Goal: Communication & Community: Answer question/provide support

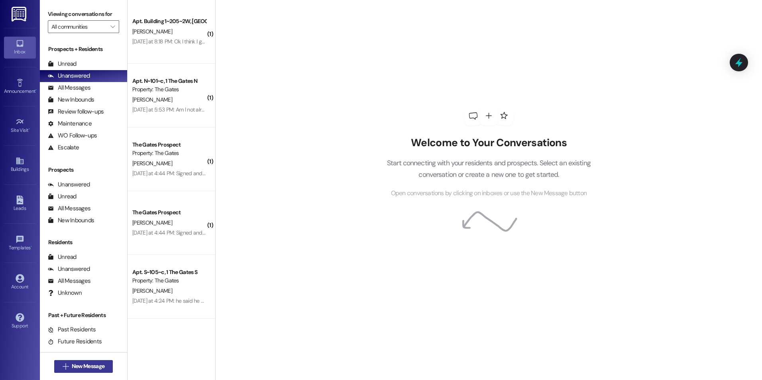
click at [91, 361] on button " New Message" at bounding box center [83, 366] width 59 height 13
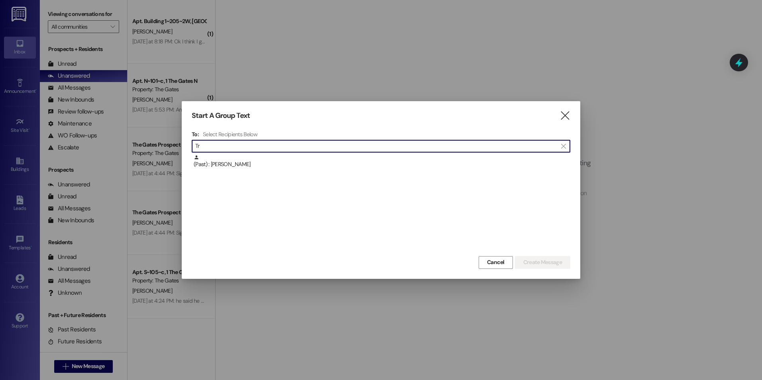
type input "T"
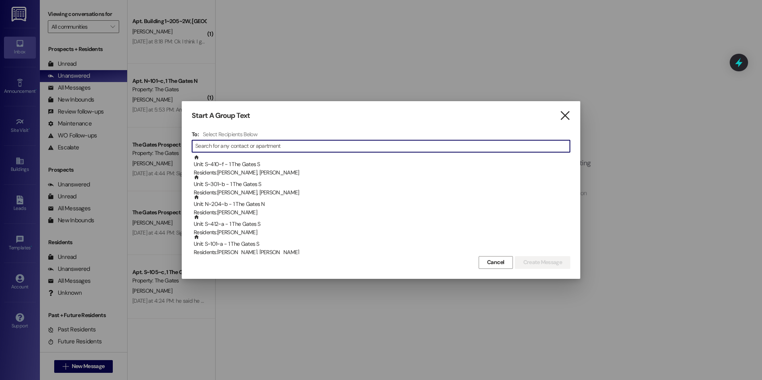
click at [564, 117] on icon "" at bounding box center [564, 116] width 11 height 8
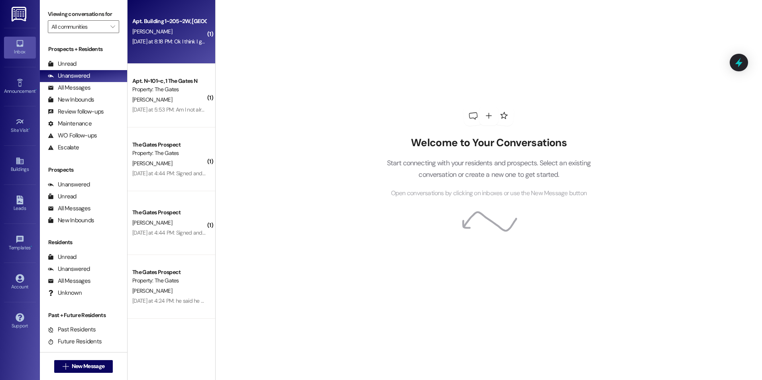
click at [183, 39] on div "Yesterday at 8:18 PM: Ok I think I got that done! Yesterday at 8:18 PM: Ok I th…" at bounding box center [181, 41] width 99 height 7
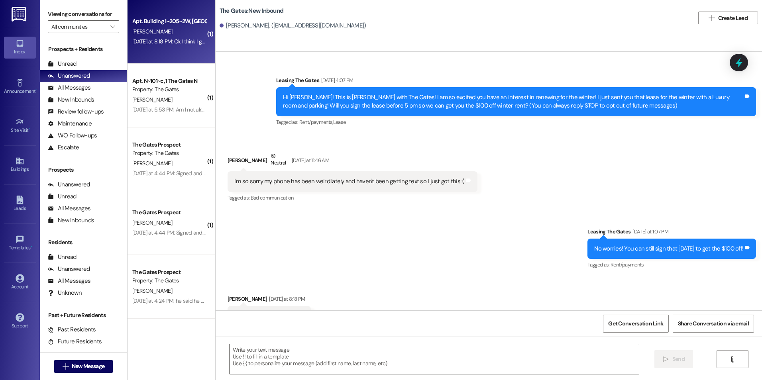
scroll to position [34, 0]
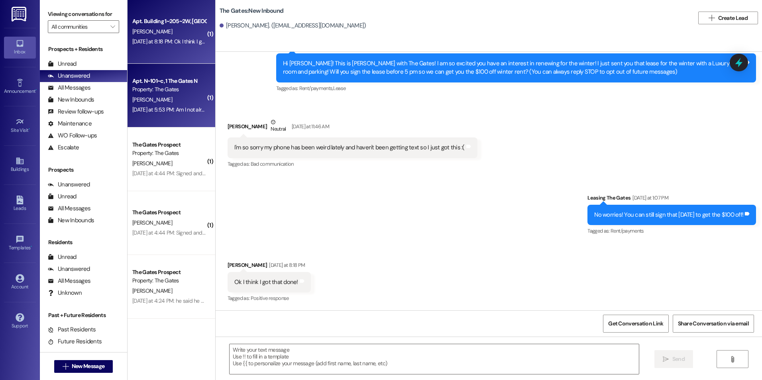
click at [182, 96] on div "[PERSON_NAME]" at bounding box center [168, 100] width 75 height 10
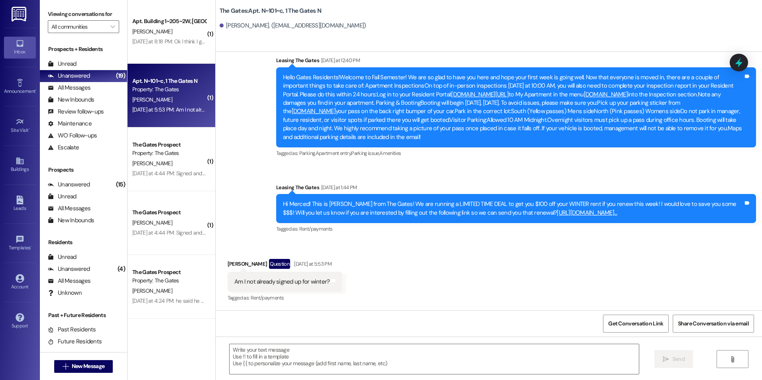
scroll to position [17597, 0]
click at [56, 365] on button " New Message" at bounding box center [83, 366] width 59 height 13
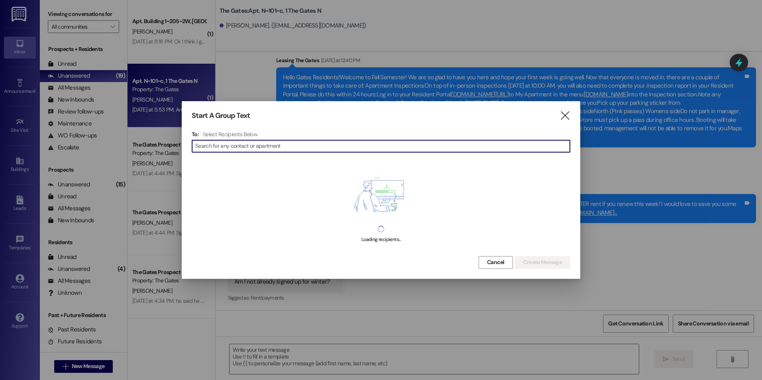
click at [295, 146] on input at bounding box center [382, 146] width 375 height 11
type input "Emma Watson"
click at [559, 112] on div "Start A Group Text " at bounding box center [381, 115] width 379 height 9
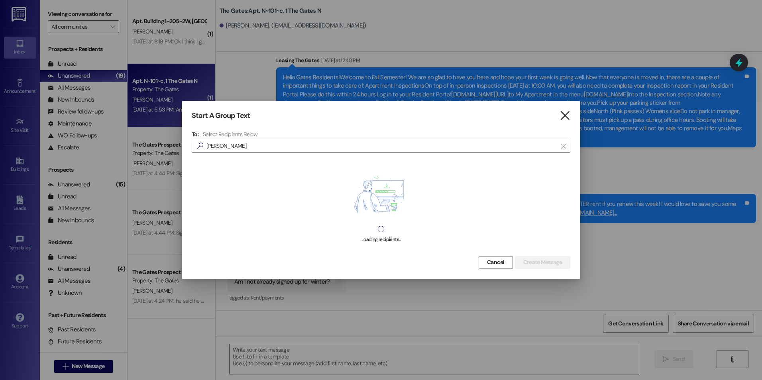
click at [567, 118] on icon "" at bounding box center [564, 116] width 11 height 8
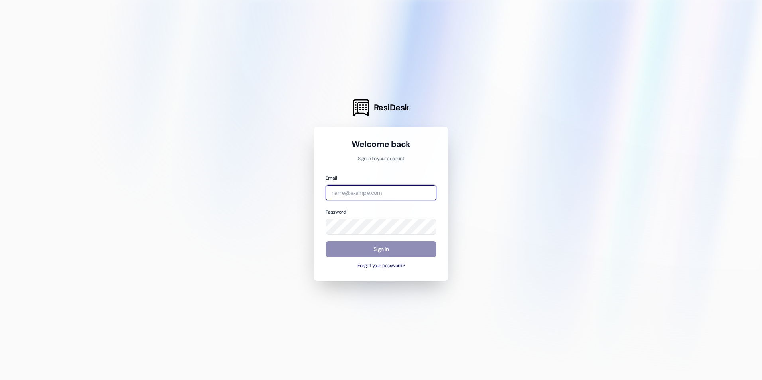
type input "leasing.thegates@redstoneresidential.com"
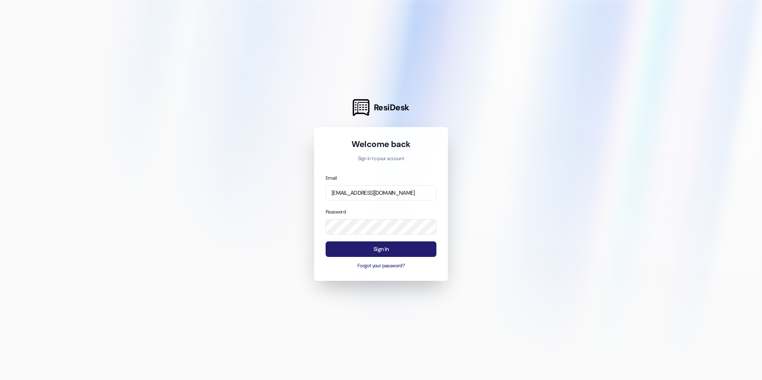
click at [373, 251] on button "Sign In" at bounding box center [381, 249] width 111 height 16
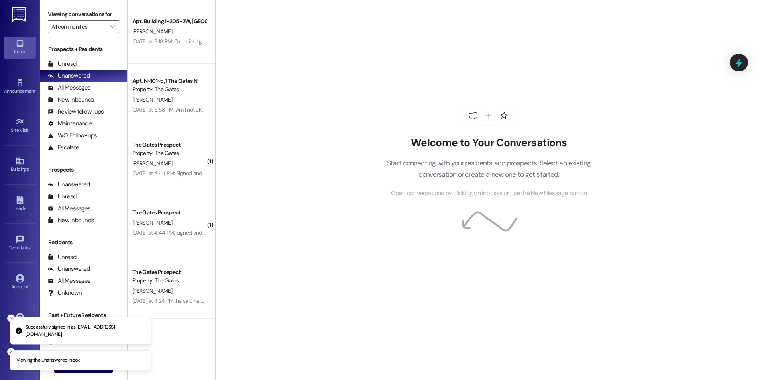
click at [10, 318] on icon "Close toast" at bounding box center [11, 318] width 5 height 5
click at [10, 353] on line "Close toast" at bounding box center [11, 352] width 2 height 2
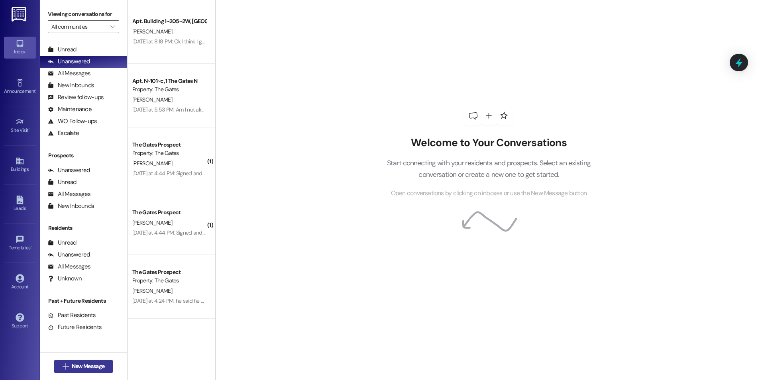
click at [94, 365] on span "New Message" at bounding box center [88, 366] width 33 height 8
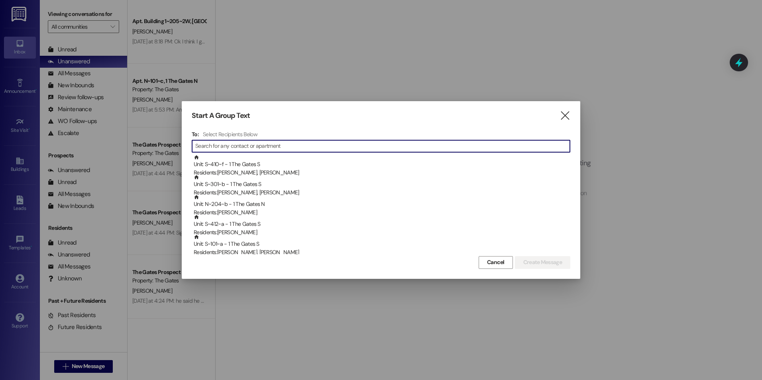
click at [307, 144] on input at bounding box center [382, 146] width 375 height 11
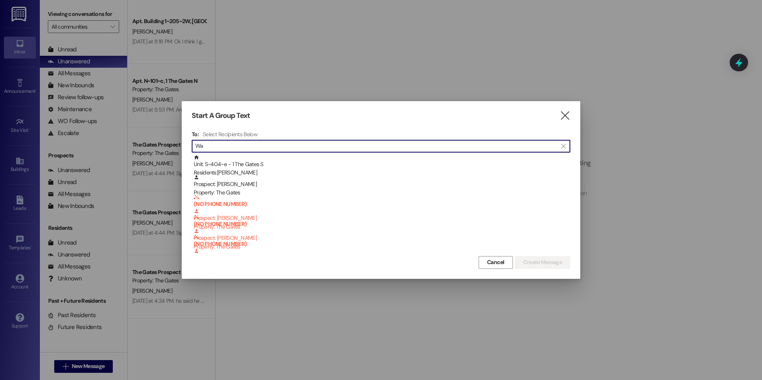
type input "W"
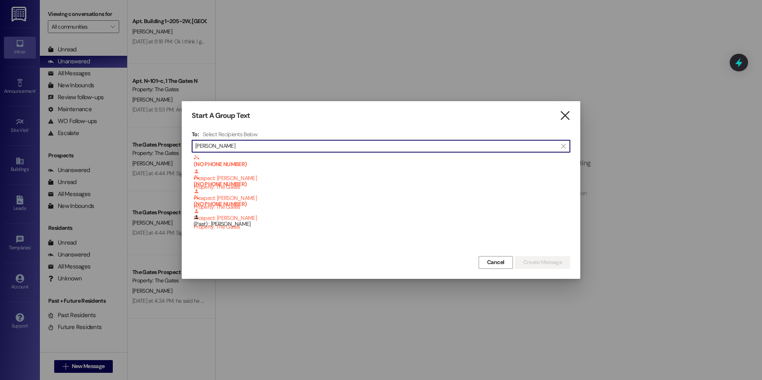
type input "Emma Wa"
click at [569, 112] on icon "" at bounding box center [564, 116] width 11 height 8
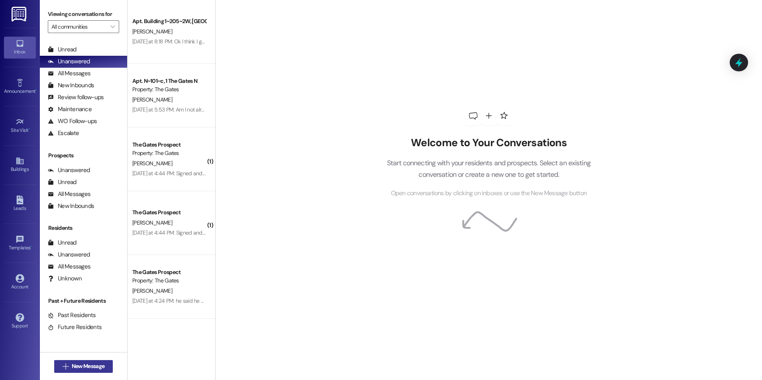
click at [78, 371] on button " New Message" at bounding box center [83, 366] width 59 height 13
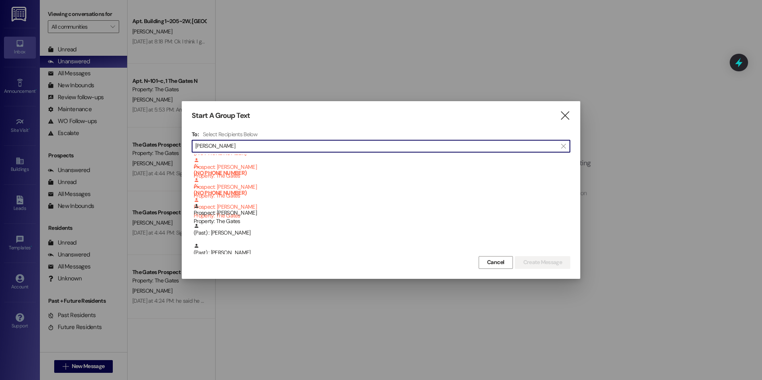
scroll to position [100, 0]
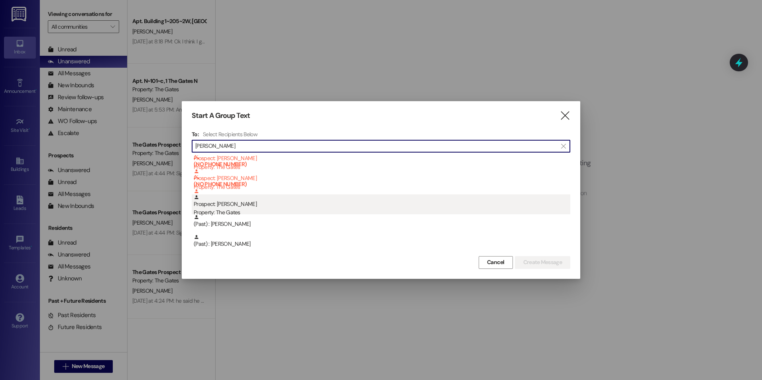
type input "Watson"
click at [304, 209] on div "Property: The Gates" at bounding box center [382, 212] width 377 height 8
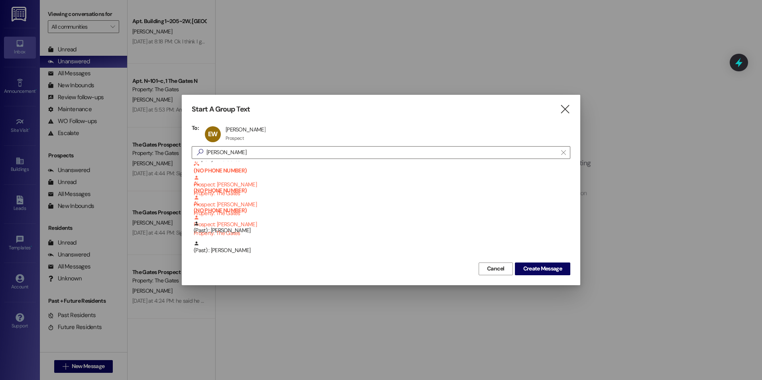
scroll to position [80, 0]
click at [545, 270] on span "Create Message" at bounding box center [542, 269] width 39 height 8
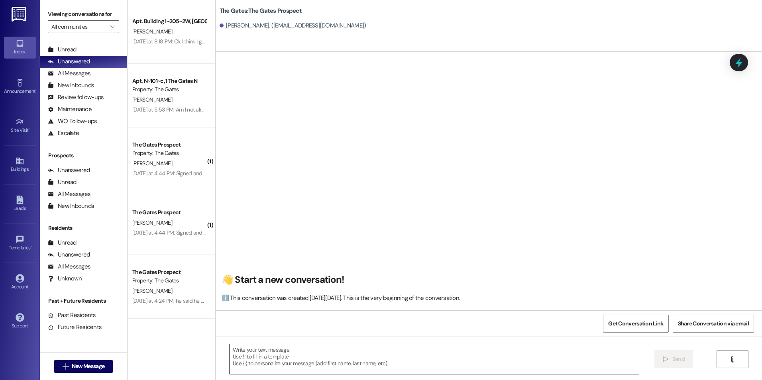
click at [357, 369] on textarea at bounding box center [434, 359] width 409 height 30
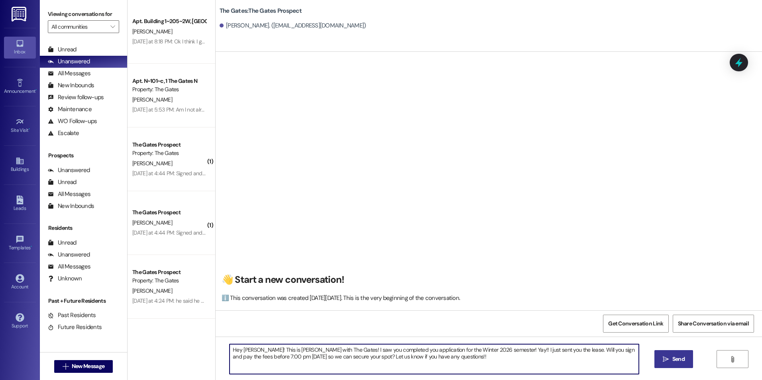
type textarea "Hey Elizabeth! This is Kali with The Gates! I saw you completed you application…"
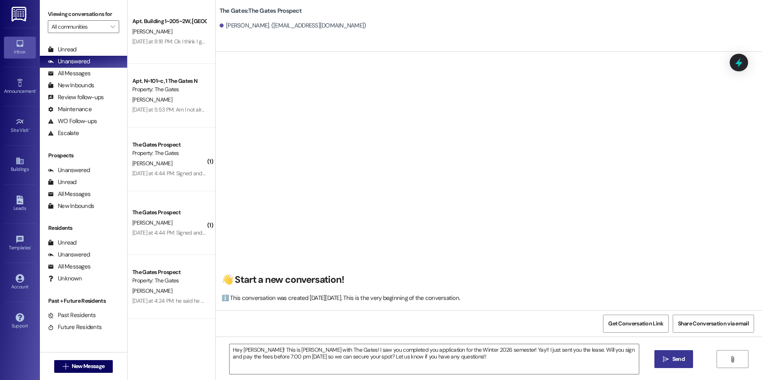
click at [664, 357] on icon "" at bounding box center [666, 359] width 6 height 6
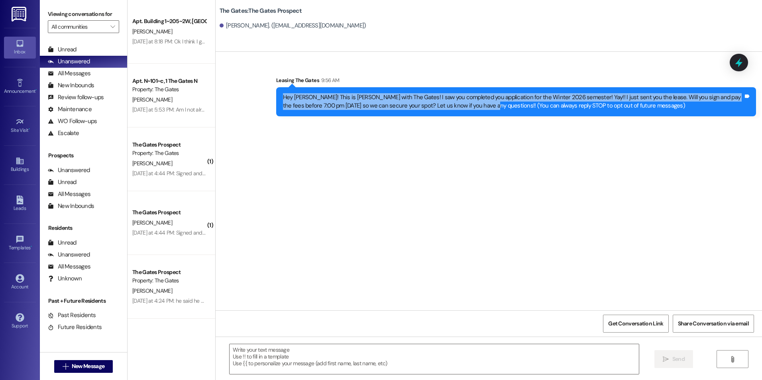
drag, startPoint x: 278, startPoint y: 95, endPoint x: 461, endPoint y: 113, distance: 184.2
click at [461, 113] on div "Hey Elizabeth! This is Kali with The Gates! I saw you completed you application…" at bounding box center [516, 101] width 480 height 29
drag, startPoint x: 461, startPoint y: 113, endPoint x: 447, endPoint y: 99, distance: 20.3
copy div "Hey Elizabeth! This is Kali with The Gates! I saw you completed you application…"
click at [78, 362] on button " New Message" at bounding box center [83, 366] width 59 height 13
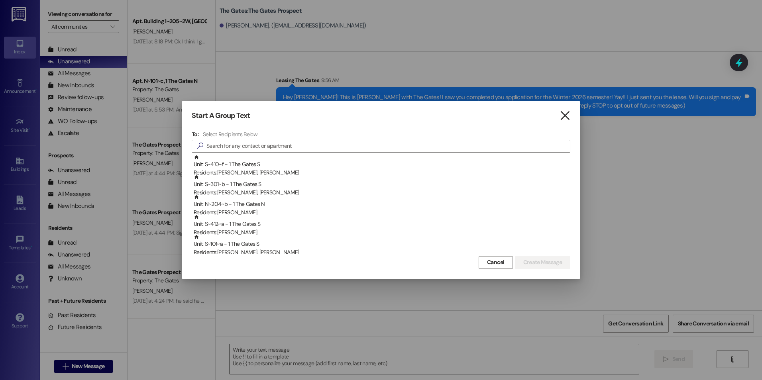
click at [565, 115] on icon "" at bounding box center [564, 116] width 11 height 8
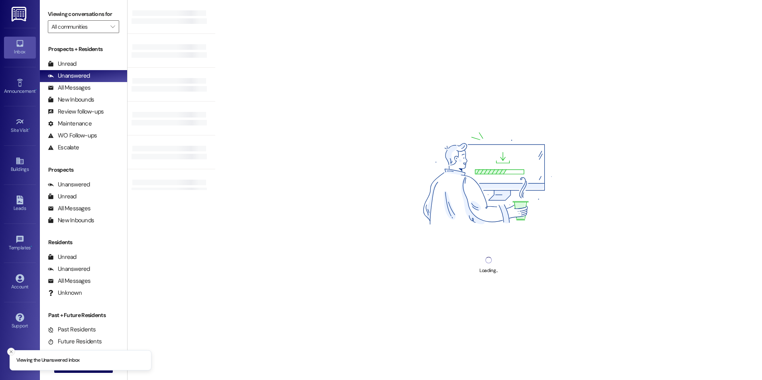
click at [10, 349] on icon "Close toast" at bounding box center [11, 351] width 5 height 5
click at [54, 364] on button " New Message" at bounding box center [83, 366] width 59 height 13
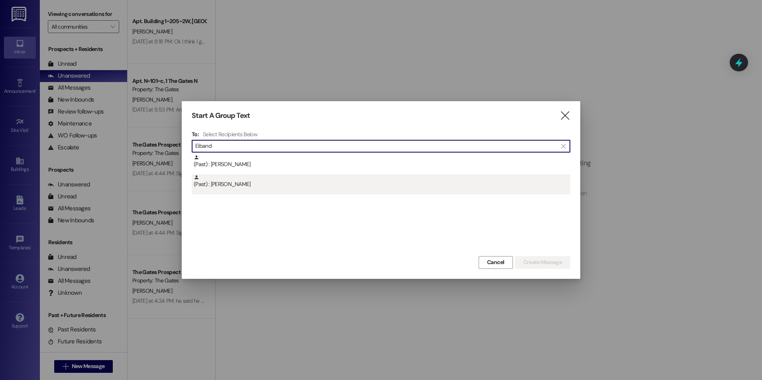
type input "Eiband"
click at [267, 179] on div "(Past) : [PERSON_NAME]" at bounding box center [382, 182] width 377 height 14
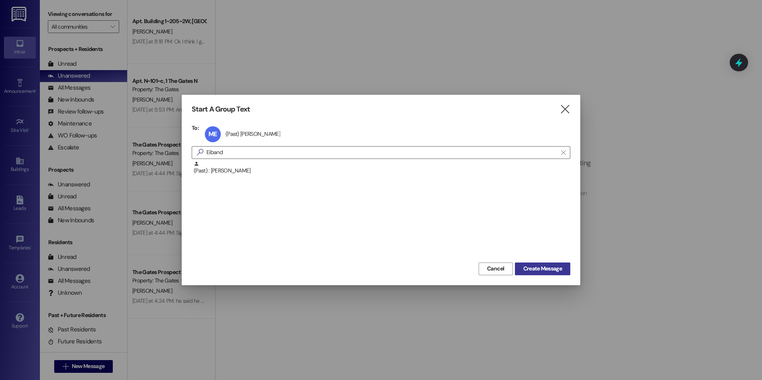
click at [534, 265] on span "Create Message" at bounding box center [542, 269] width 39 height 8
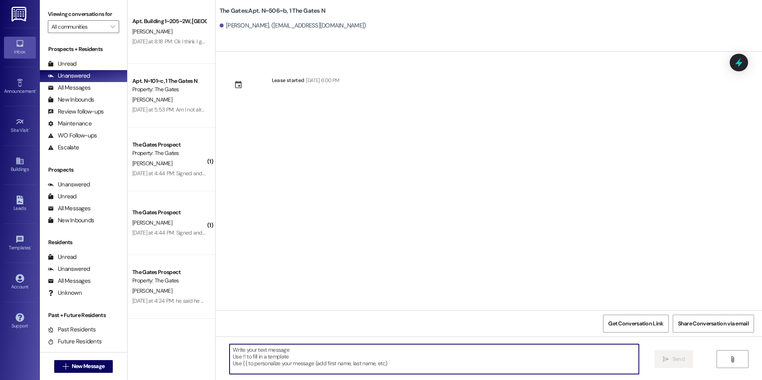
click at [324, 358] on textarea at bounding box center [434, 359] width 409 height 30
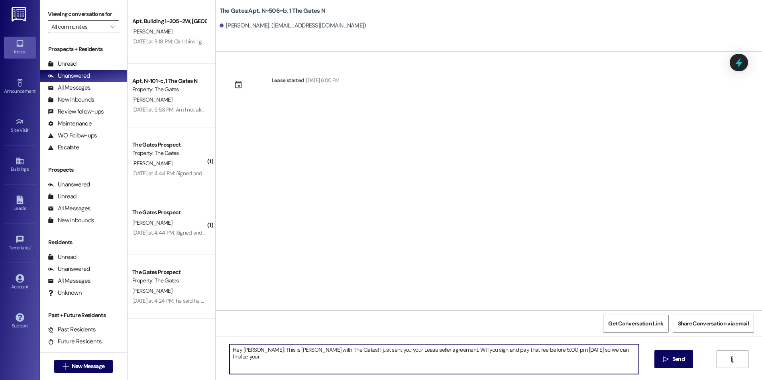
click at [615, 344] on textarea "Hey [PERSON_NAME]! This is [PERSON_NAME] with The Gates! I just sent you your L…" at bounding box center [434, 359] width 409 height 30
type textarea "Hey [PERSON_NAME]! This is [PERSON_NAME] with The Gates! I just sent you your L…"
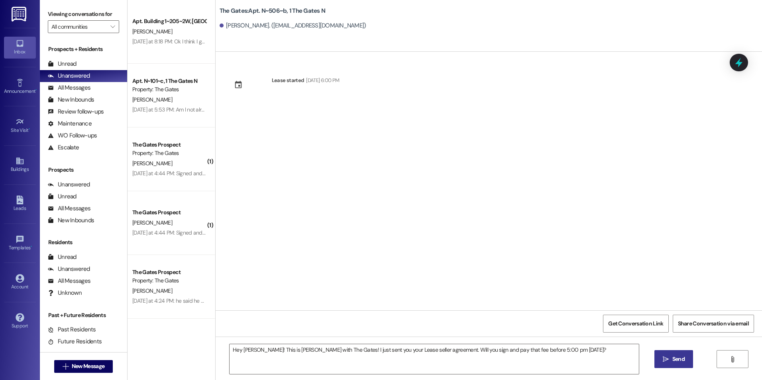
click at [671, 365] on button " Send" at bounding box center [673, 359] width 39 height 18
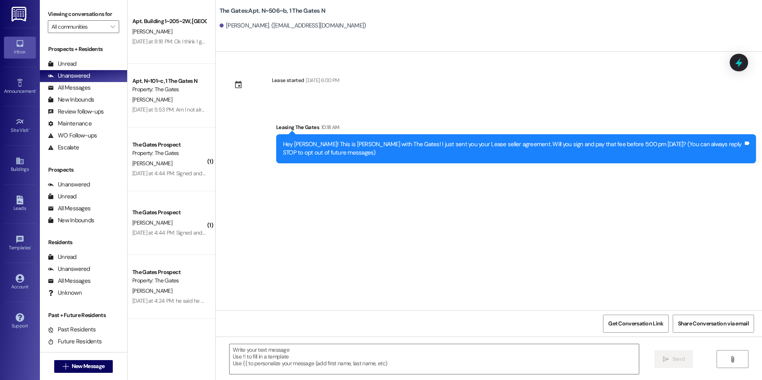
drag, startPoint x: 702, startPoint y: 275, endPoint x: 893, endPoint y: 198, distance: 205.5
click at [761, 198] on html "Inbox Go to Inbox Announcement • Send A Text Announcement Site Visit • Go to Si…" at bounding box center [381, 190] width 762 height 380
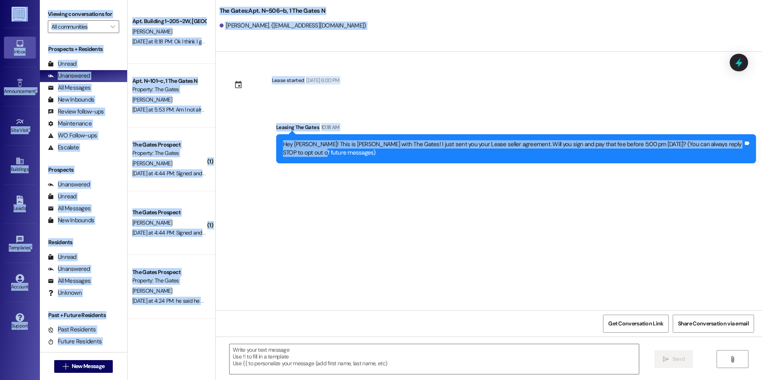
click at [449, 212] on div "Lease started [DATE] 6:00 PM Sent via SMS Leasing The Gates 10:18 AM Hey [PERSO…" at bounding box center [489, 181] width 546 height 259
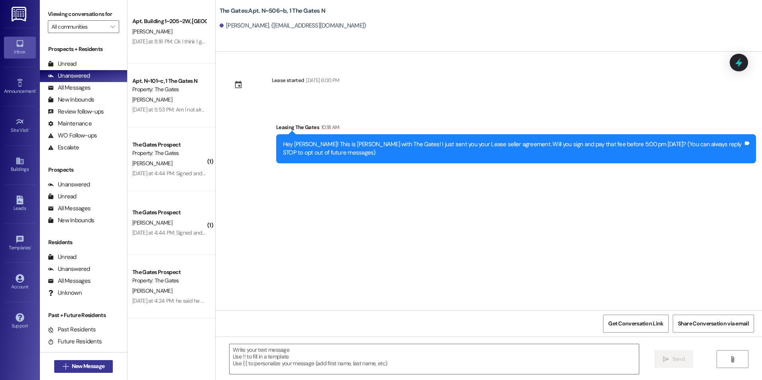
click at [94, 362] on button " New Message" at bounding box center [83, 366] width 59 height 13
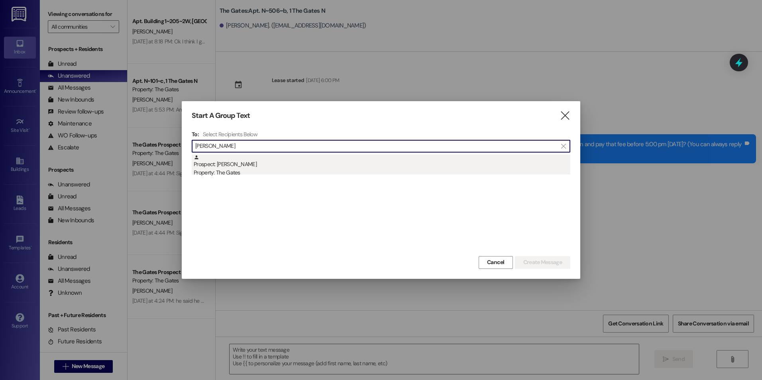
type input "[PERSON_NAME]"
click at [318, 165] on div "Prospect: [PERSON_NAME] Property: The Gates" at bounding box center [382, 166] width 377 height 23
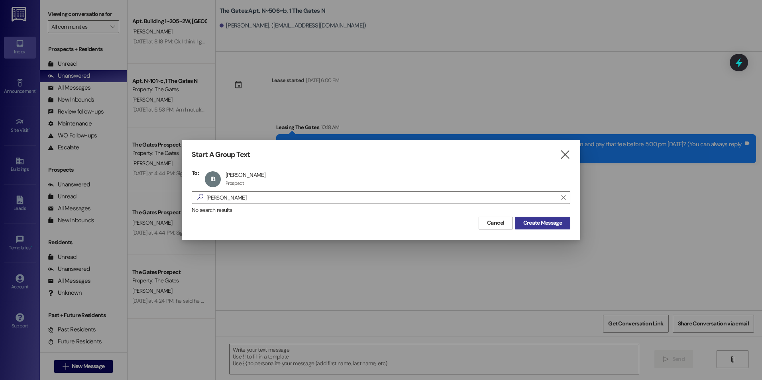
click at [550, 218] on button "Create Message" at bounding box center [542, 223] width 55 height 13
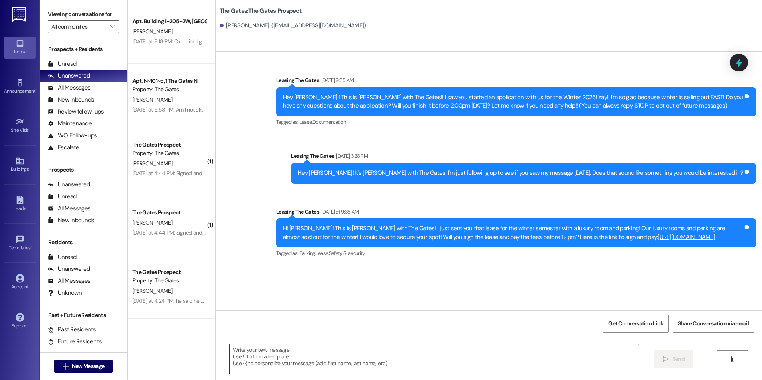
click at [277, 370] on textarea at bounding box center [434, 359] width 409 height 30
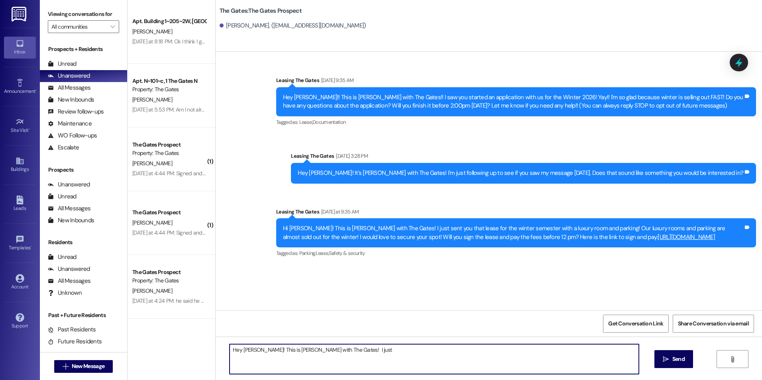
click at [401, 353] on textarea "Hey [PERSON_NAME]! This is [PERSON_NAME] with The Gates! I just" at bounding box center [434, 359] width 409 height 30
click at [443, 351] on textarea "Hey [PERSON_NAME]! This is [PERSON_NAME] with The Gates! I just left you a voic…" at bounding box center [434, 359] width 409 height 30
click at [574, 350] on textarea "Hey [PERSON_NAME]! This is [PERSON_NAME] with The Gates! I just left you a voic…" at bounding box center [434, 359] width 409 height 30
click at [485, 353] on textarea "Hey [PERSON_NAME]! This is [PERSON_NAME] with The Gates! I just left you a voic…" at bounding box center [434, 359] width 409 height 30
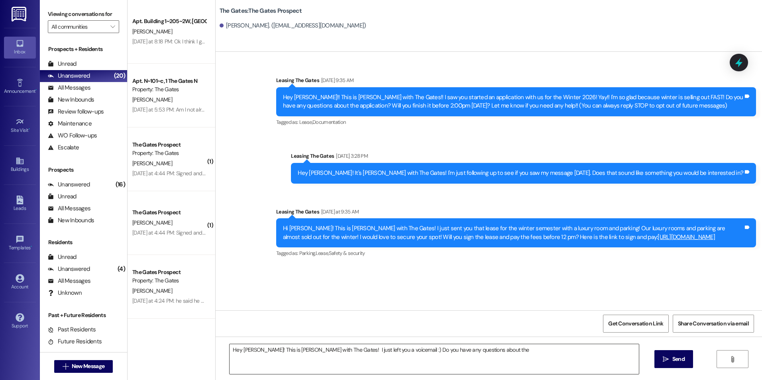
click at [494, 353] on textarea "Hey [PERSON_NAME]! This is [PERSON_NAME] with The Gates! I just left you a voic…" at bounding box center [434, 359] width 409 height 30
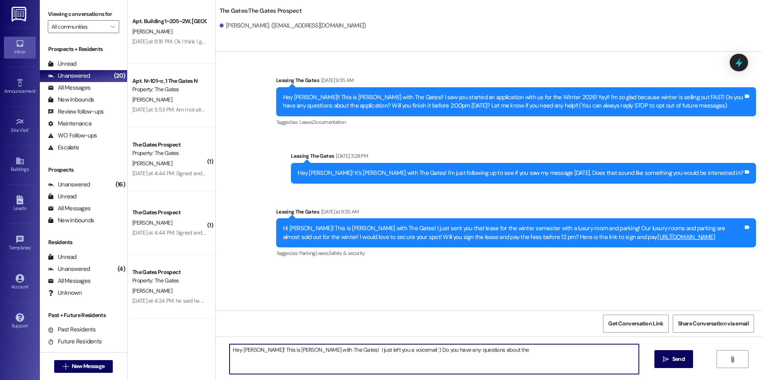
click at [497, 351] on textarea "Hey [PERSON_NAME]! This is [PERSON_NAME] with The Gates! I just left you a voic…" at bounding box center [434, 359] width 409 height 30
click at [576, 352] on textarea "Hey [PERSON_NAME]! This is [PERSON_NAME] with The Gates! I just left you a voic…" at bounding box center [434, 359] width 409 height 30
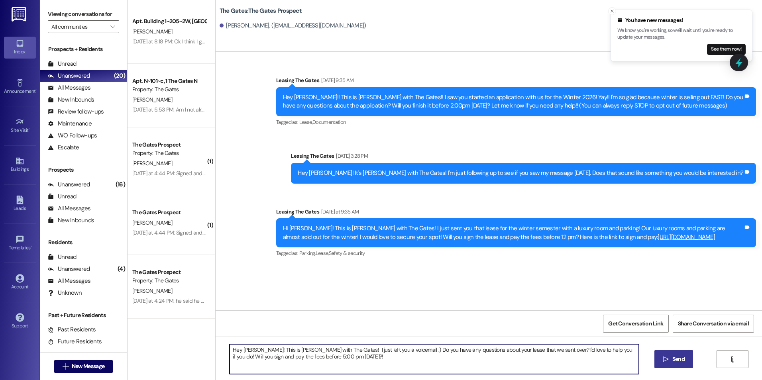
type textarea "Hey [PERSON_NAME]! This is [PERSON_NAME] with The Gates! I just left you a voic…"
click at [683, 357] on span "Send" at bounding box center [678, 359] width 12 height 8
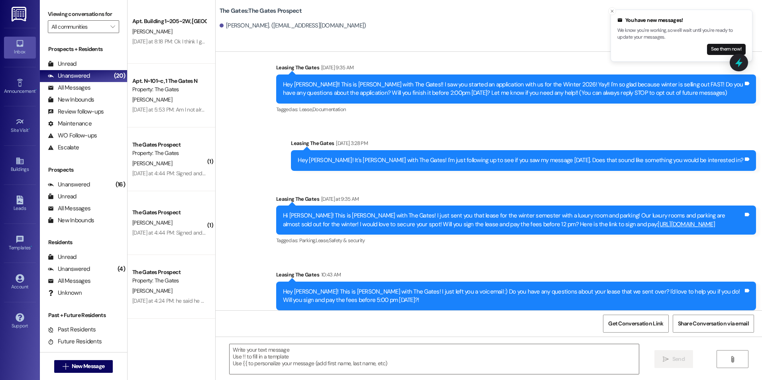
scroll to position [19, 0]
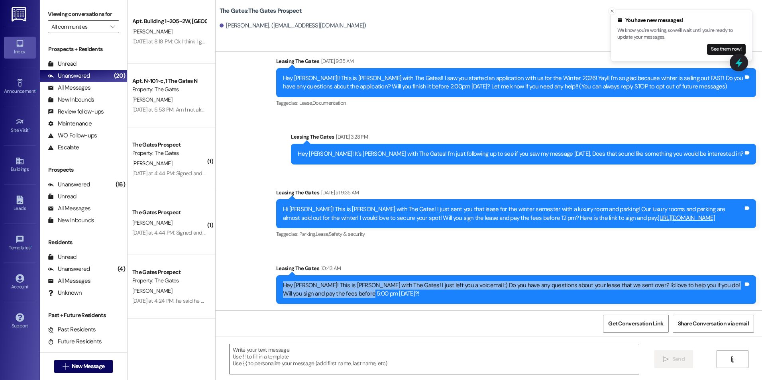
drag, startPoint x: 276, startPoint y: 286, endPoint x: 348, endPoint y: 304, distance: 74.0
click at [348, 304] on div "Sent via SMS Leasing The Gates 10:43 AM Hey [PERSON_NAME]! This is [PERSON_NAME…" at bounding box center [516, 284] width 492 height 52
drag, startPoint x: 348, startPoint y: 304, endPoint x: 301, endPoint y: 289, distance: 49.1
copy div "Hey [PERSON_NAME]! This is [PERSON_NAME] with The Gates! I just left you a voic…"
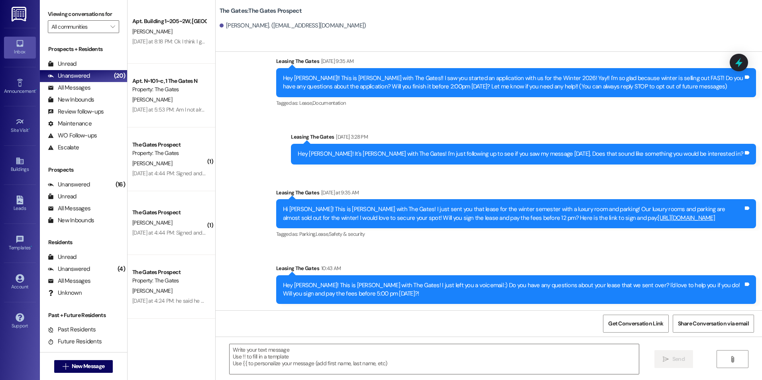
drag, startPoint x: 479, startPoint y: 125, endPoint x: 491, endPoint y: 112, distance: 17.5
click at [479, 125] on div "Sent via SMS Leasing The Gates [DATE] 9:35 AM Hey [PERSON_NAME]!! This is [PERS…" at bounding box center [489, 174] width 546 height 271
click at [86, 366] on span "New Message" at bounding box center [88, 366] width 33 height 8
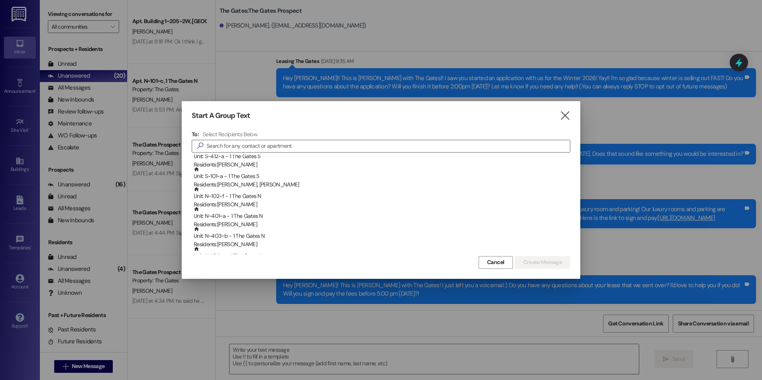
scroll to position [0, 0]
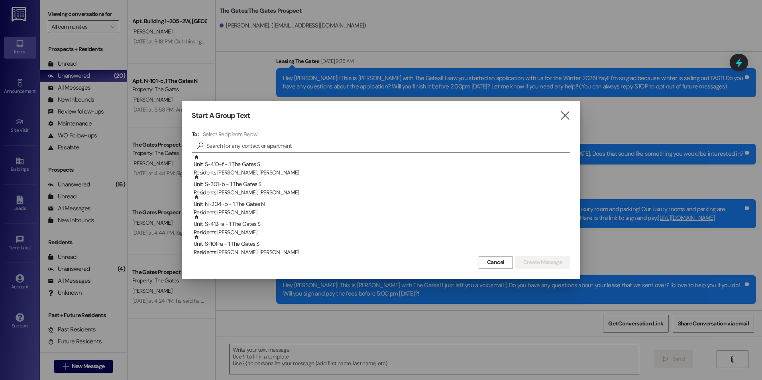
drag, startPoint x: 567, startPoint y: 117, endPoint x: 576, endPoint y: 116, distance: 9.6
click at [567, 117] on icon "" at bounding box center [564, 116] width 11 height 8
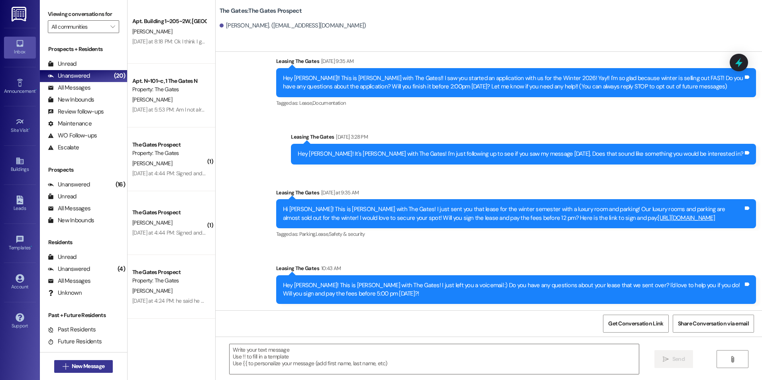
click at [76, 366] on span "New Message" at bounding box center [88, 366] width 33 height 8
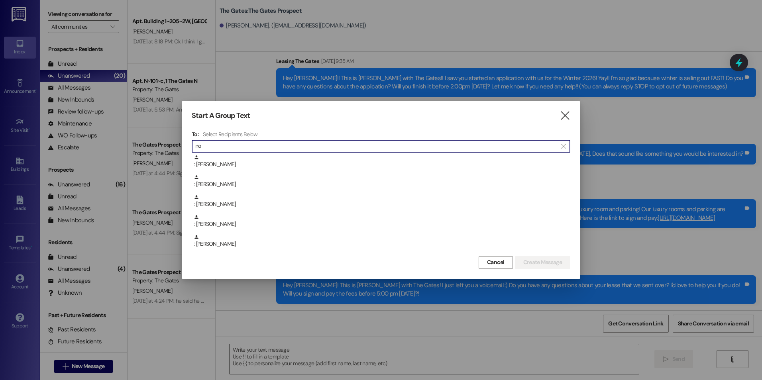
type input "n"
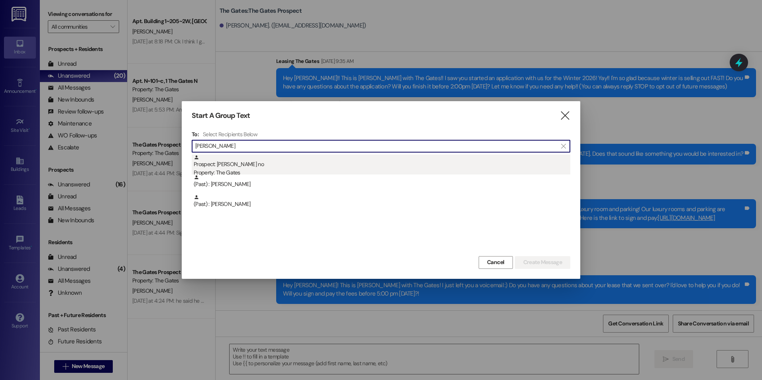
type input "[PERSON_NAME]"
click at [267, 173] on div "Property: The Gates" at bounding box center [382, 173] width 377 height 8
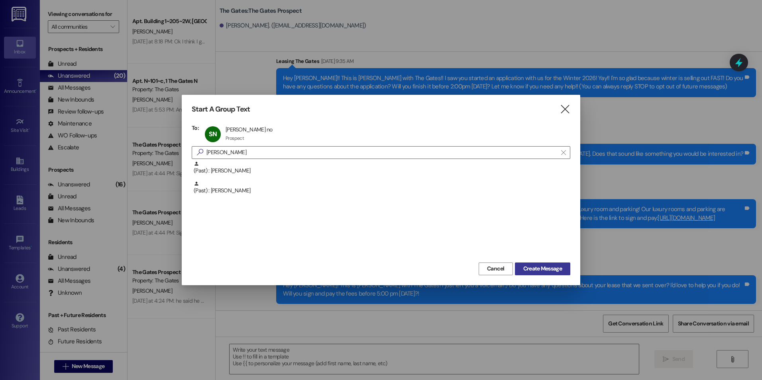
click at [559, 271] on span "Create Message" at bounding box center [542, 269] width 39 height 8
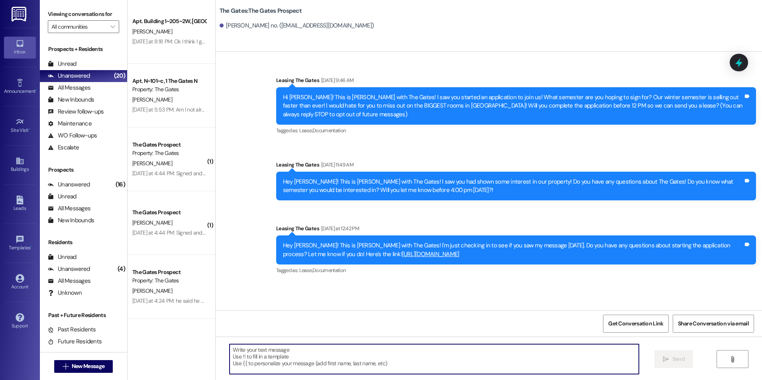
click at [261, 349] on textarea at bounding box center [434, 359] width 409 height 30
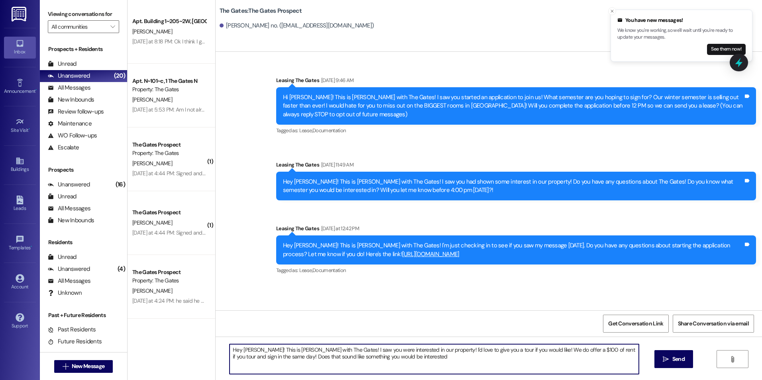
click at [401, 359] on textarea "Hey [PERSON_NAME]! This is [PERSON_NAME] with The Gates! I saw you were interes…" at bounding box center [434, 359] width 409 height 30
type textarea "Hey [PERSON_NAME]! This is [PERSON_NAME] with The Gates! I saw you were interes…"
click at [681, 350] on button " Send" at bounding box center [673, 359] width 39 height 18
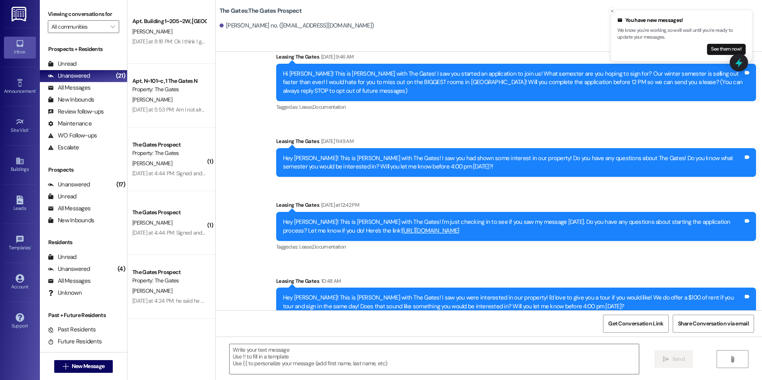
scroll to position [36, 0]
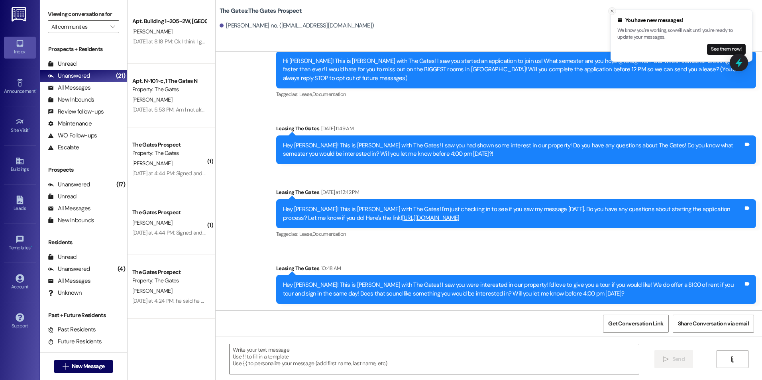
click at [612, 12] on icon "Close toast" at bounding box center [612, 11] width 5 height 5
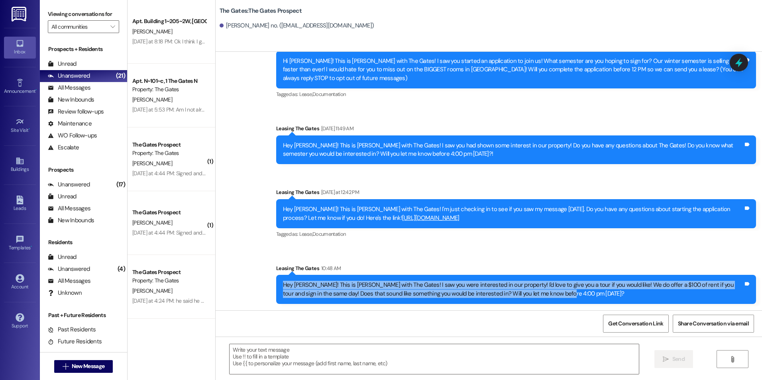
drag, startPoint x: 277, startPoint y: 284, endPoint x: 587, endPoint y: 295, distance: 311.0
click at [587, 295] on div "Hey [PERSON_NAME]! This is [PERSON_NAME] with The Gates! I saw you were interes…" at bounding box center [513, 289] width 462 height 17
copy div "Hey [PERSON_NAME]! This is [PERSON_NAME] with The Gates! I saw you were interes…"
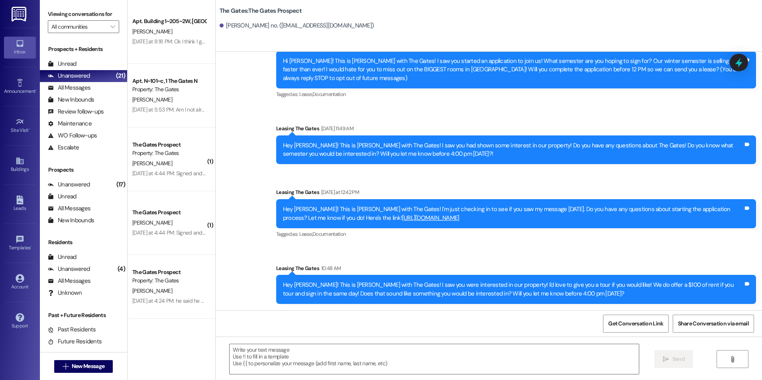
click at [512, 145] on div "Hey [PERSON_NAME]! This is [PERSON_NAME] with The Gates! I saw you had shown so…" at bounding box center [513, 149] width 460 height 17
click at [100, 367] on span "New Message" at bounding box center [88, 366] width 33 height 8
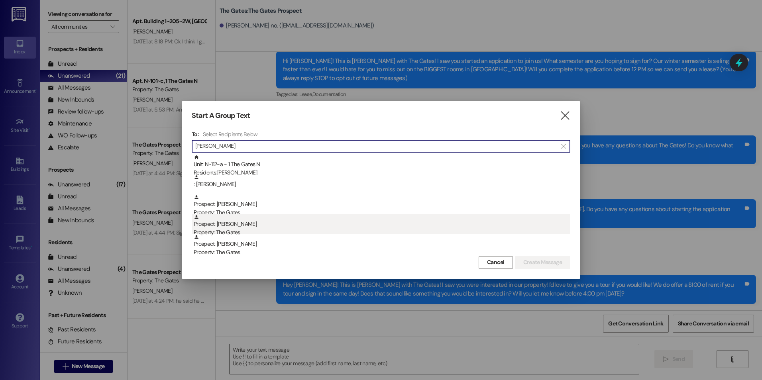
type input "[PERSON_NAME]"
click at [272, 225] on div "Prospect: [PERSON_NAME] Property: The Gates" at bounding box center [382, 225] width 377 height 23
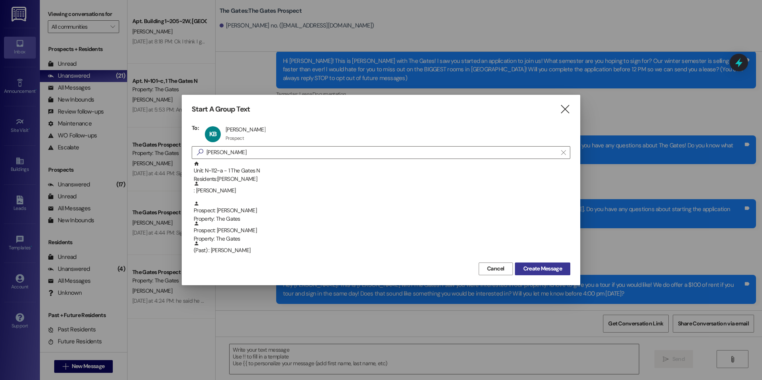
click at [557, 267] on span "Create Message" at bounding box center [542, 269] width 39 height 8
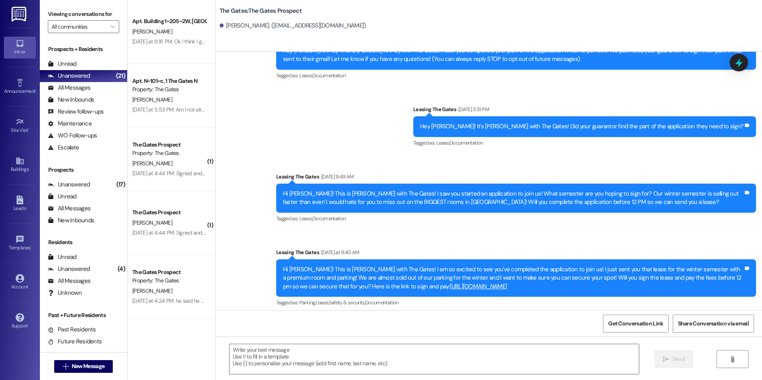
scroll to position [51, 0]
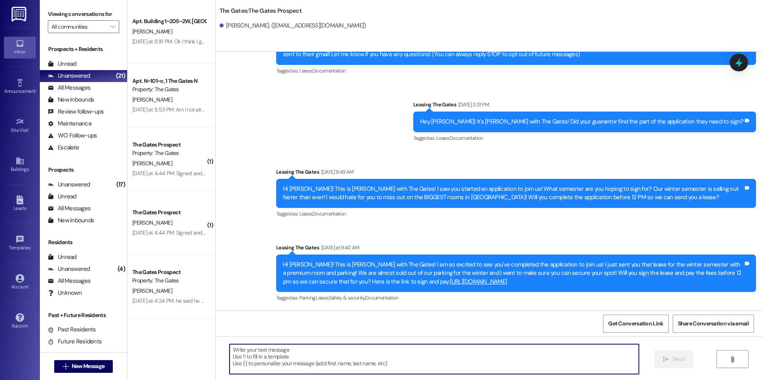
click at [297, 354] on textarea at bounding box center [434, 359] width 409 height 30
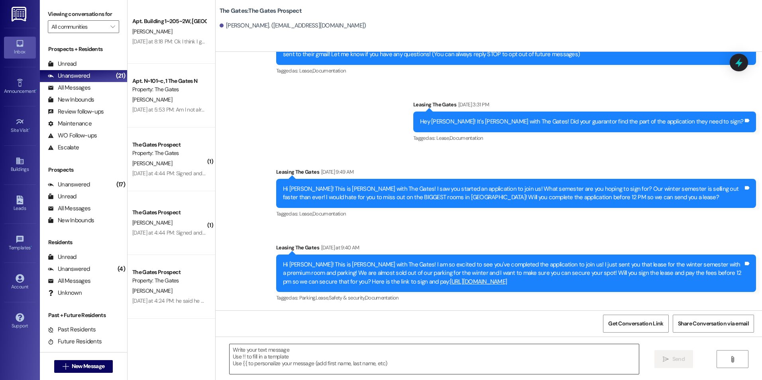
click at [352, 365] on textarea at bounding box center [434, 359] width 409 height 30
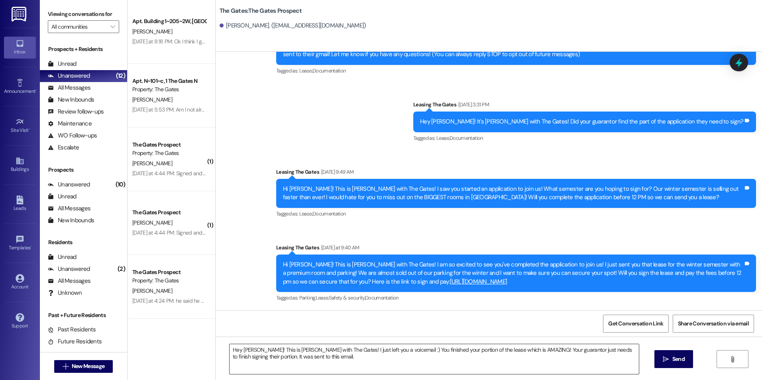
click at [379, 358] on textarea "Hey [PERSON_NAME]! This is [PERSON_NAME] with The Gates! I just left you a voic…" at bounding box center [434, 359] width 409 height 30
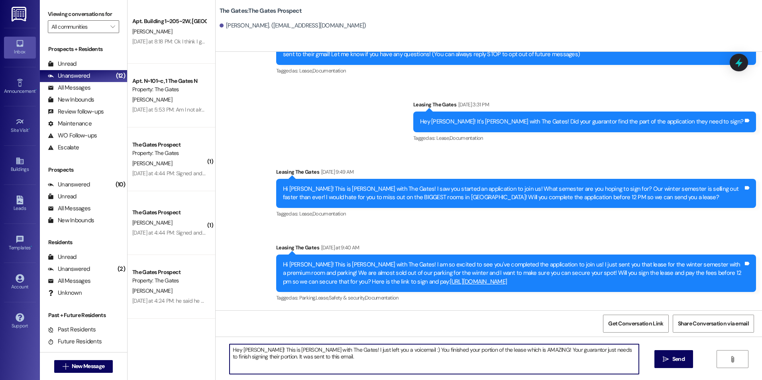
paste textarea "[EMAIL_ADDRESS][DOMAIN_NAME]"
type textarea "Hey [PERSON_NAME]! This is [PERSON_NAME] with The Gates! I just left you a voic…"
click at [670, 366] on button " Send" at bounding box center [673, 359] width 39 height 18
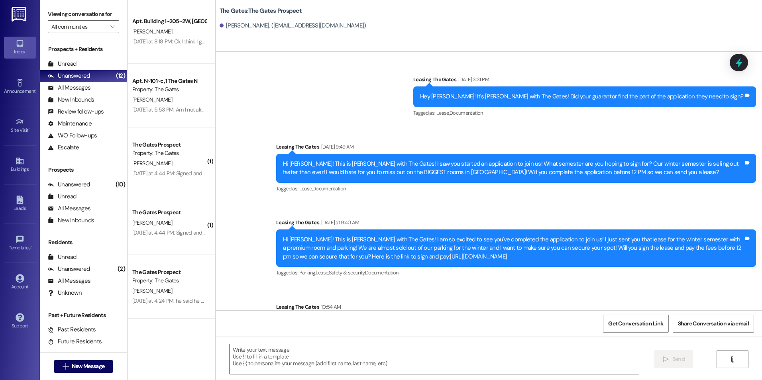
scroll to position [116, 0]
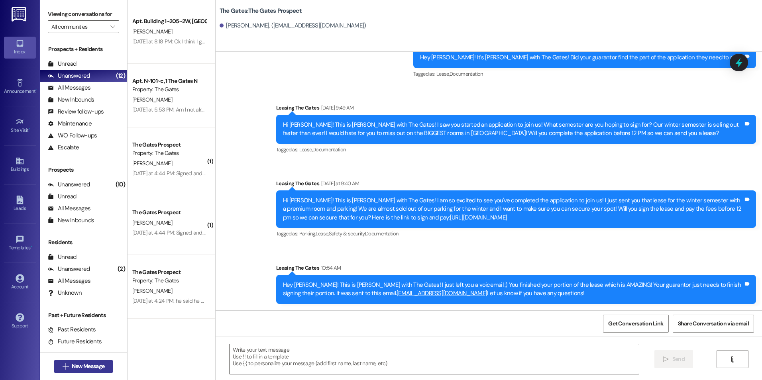
click at [77, 367] on span "New Message" at bounding box center [88, 366] width 33 height 8
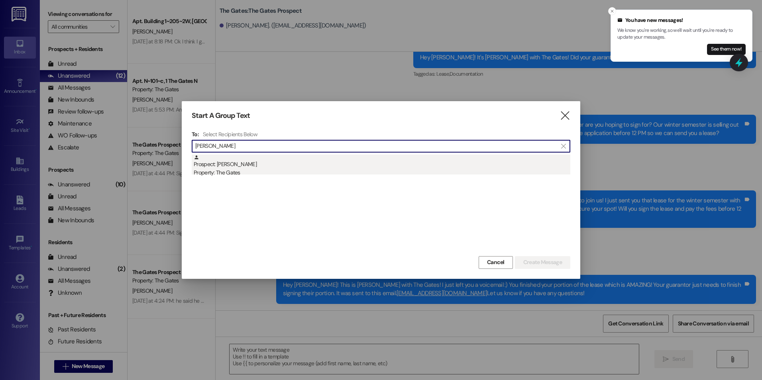
type input "[PERSON_NAME]"
click at [223, 172] on div "Property: The Gates" at bounding box center [382, 173] width 377 height 8
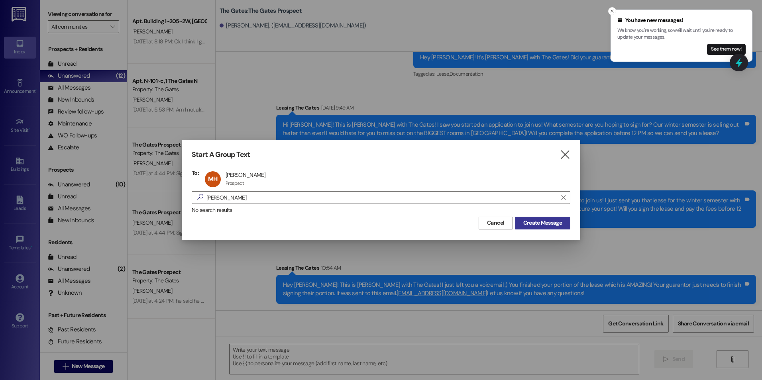
click at [534, 227] on span "Create Message" at bounding box center [542, 223] width 39 height 8
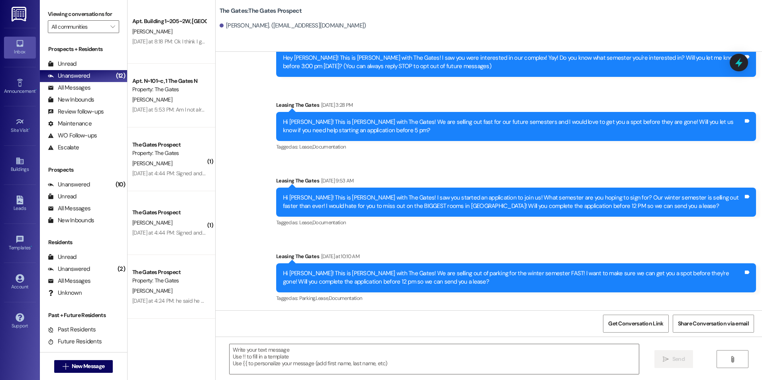
scroll to position [39, 0]
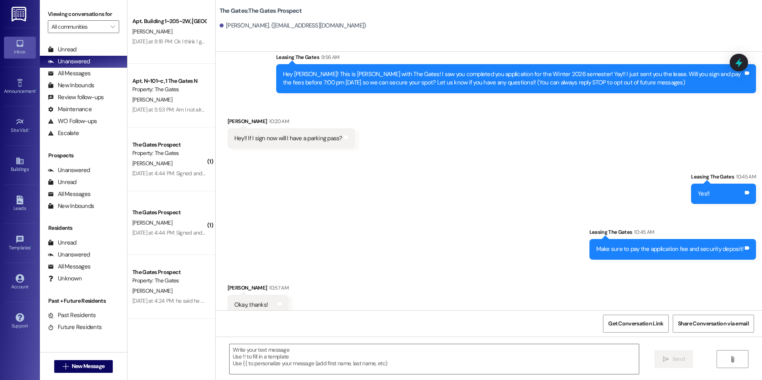
scroll to position [34, 0]
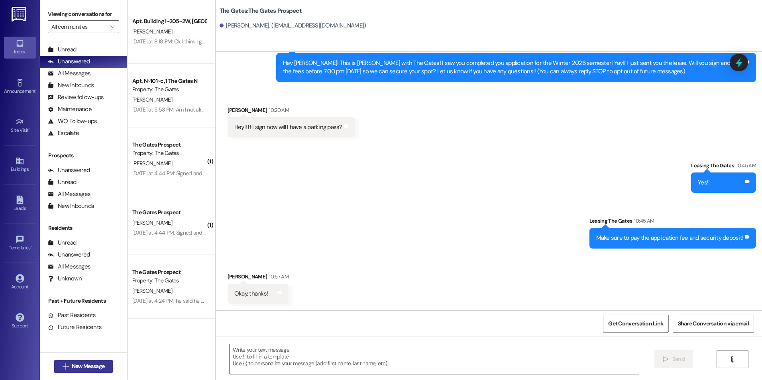
click at [79, 364] on span "New Message" at bounding box center [88, 366] width 33 height 8
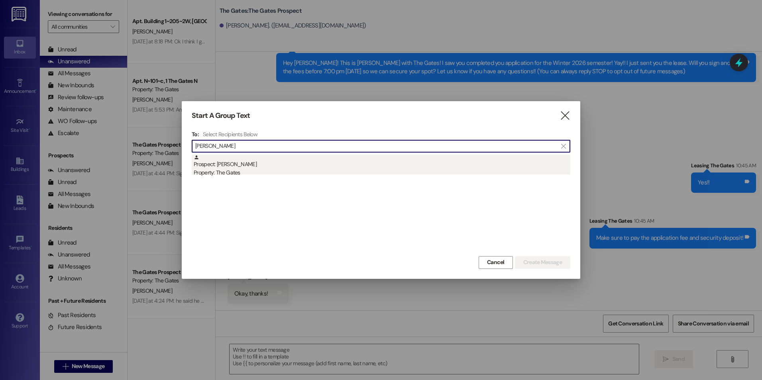
type input "MArwin"
click at [260, 175] on div "Property: The Gates" at bounding box center [382, 173] width 377 height 8
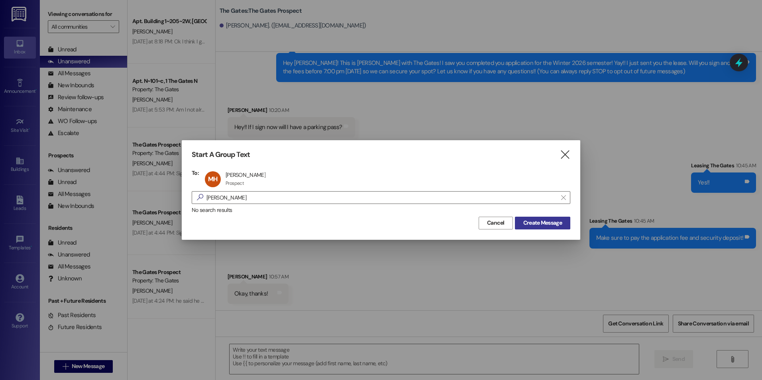
click at [532, 223] on span "Create Message" at bounding box center [542, 223] width 39 height 8
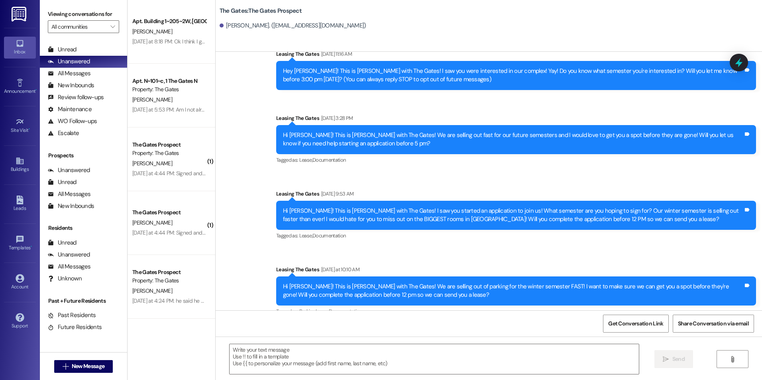
scroll to position [39, 0]
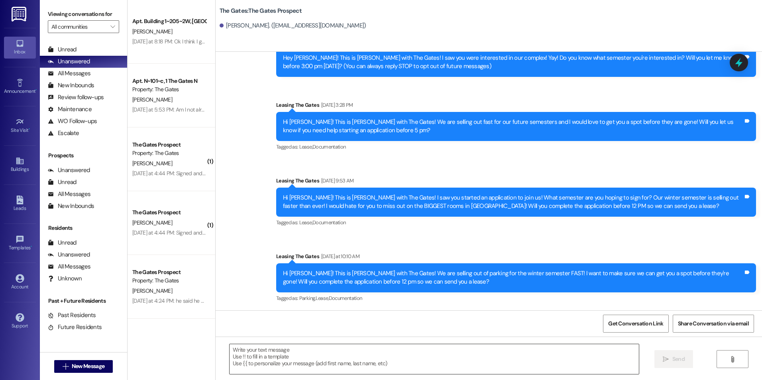
click at [300, 353] on textarea at bounding box center [434, 359] width 409 height 30
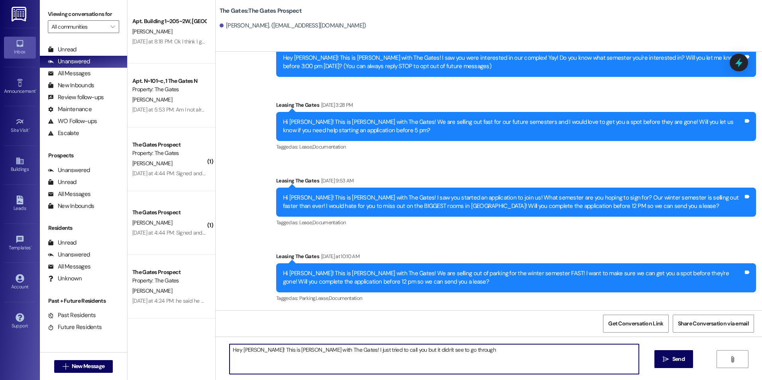
click at [401, 351] on textarea "Hey Marwin! This is Kali with The Gates! I just tried to call you but it didn't…" at bounding box center [434, 359] width 409 height 30
click at [465, 349] on textarea "Hey Marwin! This is Kali with The Gates! I just tried to call you but it didn't…" at bounding box center [434, 359] width 409 height 30
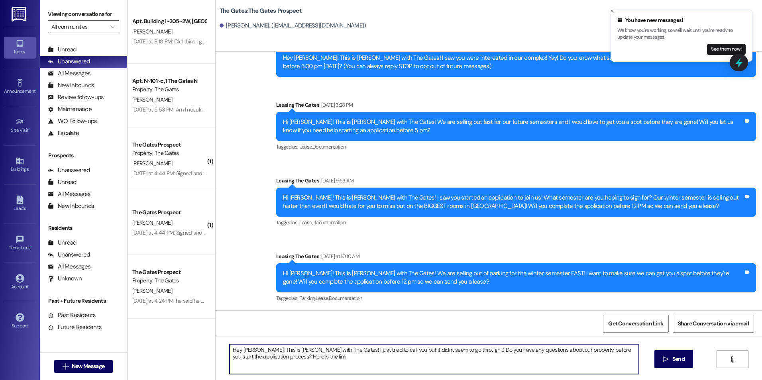
click at [307, 361] on textarea "Hey Marwin! This is Kali with The Gates! I just tried to call you but it didn't…" at bounding box center [434, 359] width 409 height 30
click at [359, 358] on textarea "Hey Marwin! This is Kali with The Gates! I just tried to call you but it didn't…" at bounding box center [434, 359] width 409 height 30
type textarea "Hey [PERSON_NAME]! This is [PERSON_NAME] with The Gates! I just tried to call y…"
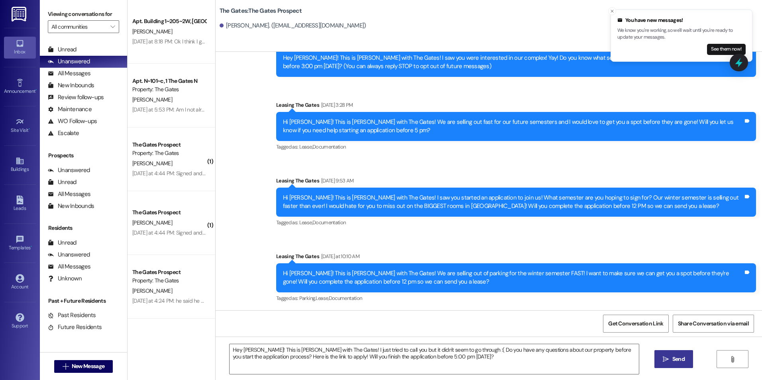
click at [683, 360] on span "Send" at bounding box center [678, 359] width 12 height 8
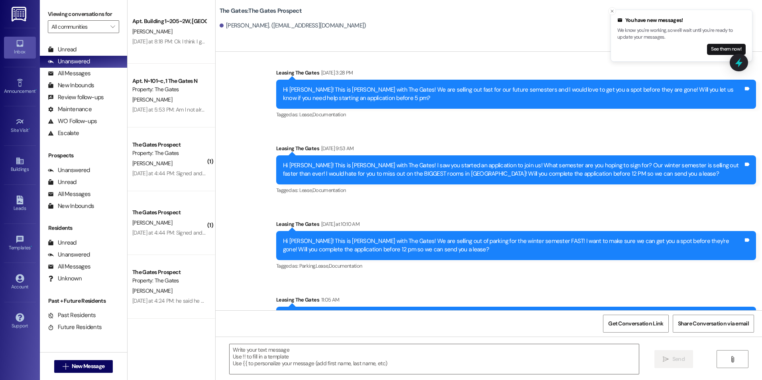
scroll to position [104, 0]
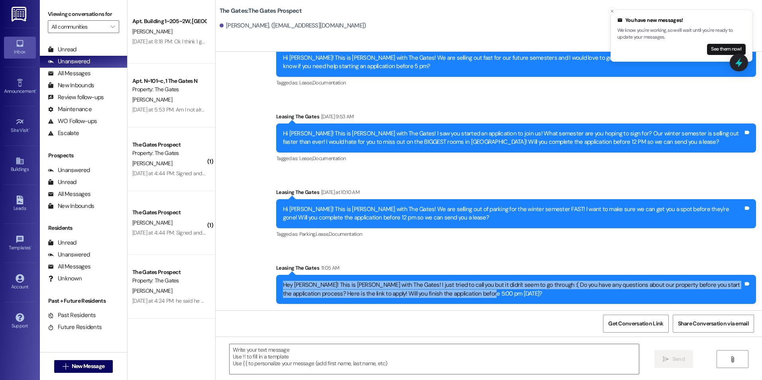
drag, startPoint x: 275, startPoint y: 284, endPoint x: 487, endPoint y: 304, distance: 213.7
click at [487, 304] on div "Hey Marwin! This is Kali with The Gates! I just tried to call you but it didn't…" at bounding box center [516, 289] width 480 height 29
drag, startPoint x: 487, startPoint y: 304, endPoint x: 415, endPoint y: 291, distance: 73.2
copy div "Hey [PERSON_NAME]! This is [PERSON_NAME] with The Gates! I just tried to call y…"
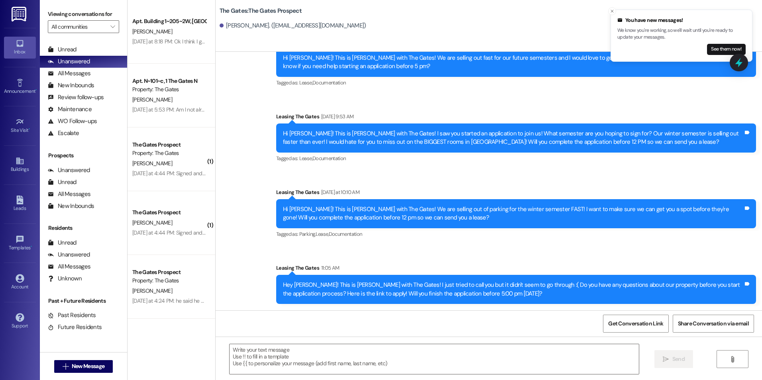
click at [581, 271] on div "Leasing The Gates 11:05 AM" at bounding box center [516, 269] width 480 height 11
click at [95, 361] on button " New Message" at bounding box center [83, 366] width 59 height 13
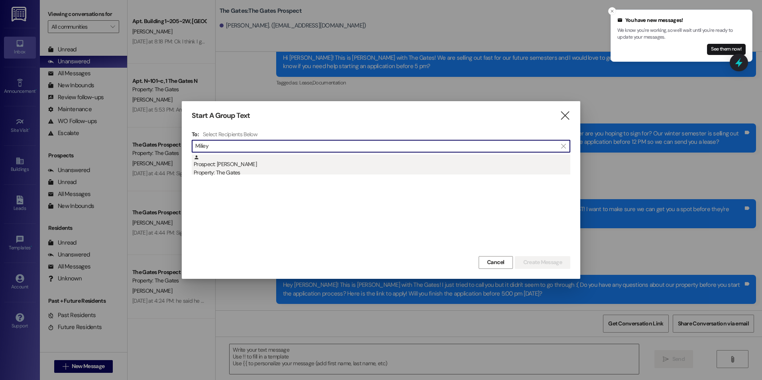
type input "Miliey"
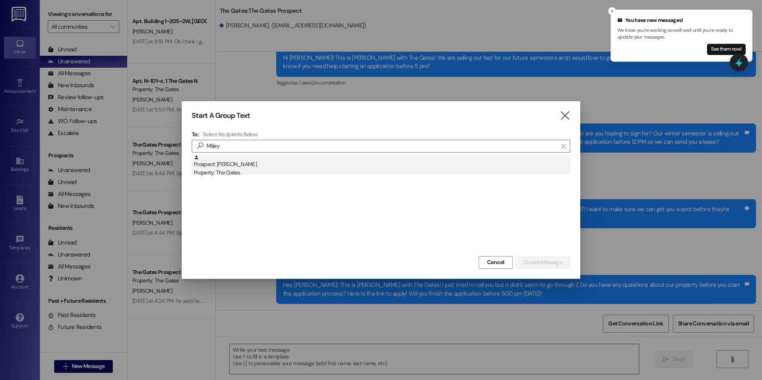
click at [220, 163] on div "Prospect: Miliey Neilson Property: The Gates" at bounding box center [382, 166] width 377 height 23
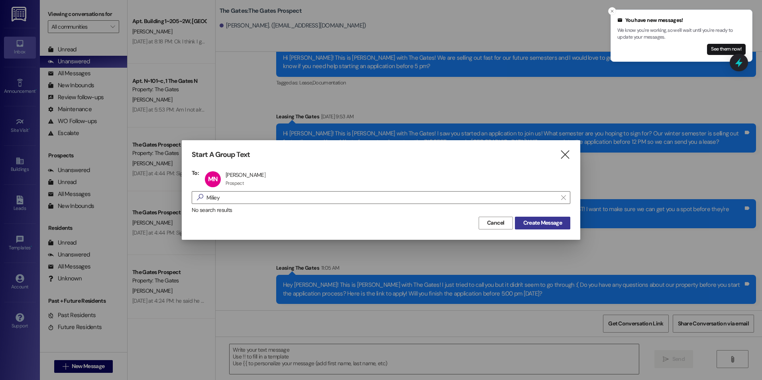
click at [529, 223] on span "Create Message" at bounding box center [542, 223] width 39 height 8
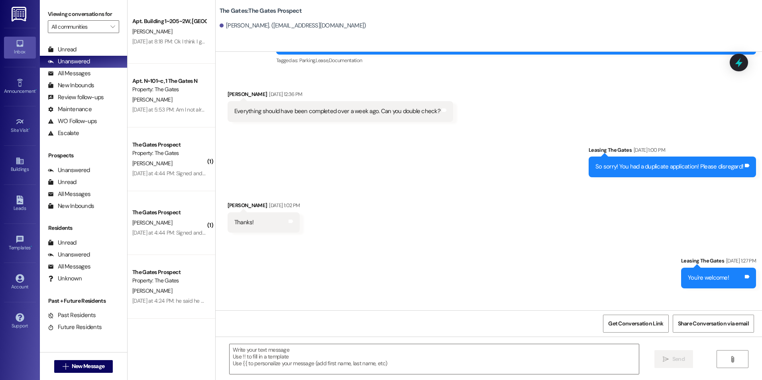
scroll to position [122, 0]
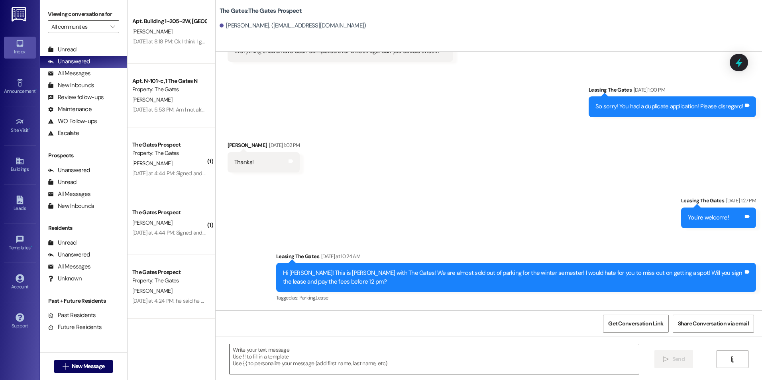
click at [287, 363] on textarea at bounding box center [434, 359] width 409 height 30
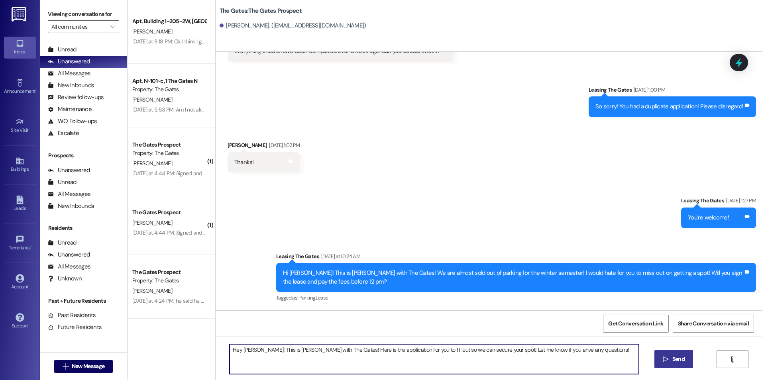
click at [527, 347] on textarea "Hey Miliey! This is Kali with The Gates! Here is the application for you to fil…" at bounding box center [434, 359] width 409 height 30
click at [570, 348] on textarea "Hey Miliey! This is Kali with The Gates! Here is the application for you to fil…" at bounding box center [434, 359] width 409 height 30
click at [317, 363] on textarea "Hey Miliey! This is Kali with The Gates! Here is the application for you to fil…" at bounding box center [434, 359] width 409 height 30
paste textarea "[URL][DOMAIN_NAME]"
type textarea "Hey Miliey! This is Kali with The Gates! Here is the application for you to fil…"
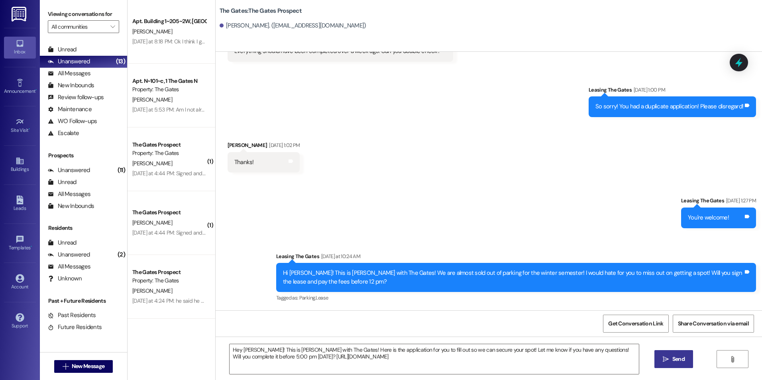
click at [679, 356] on span "Send" at bounding box center [678, 359] width 12 height 8
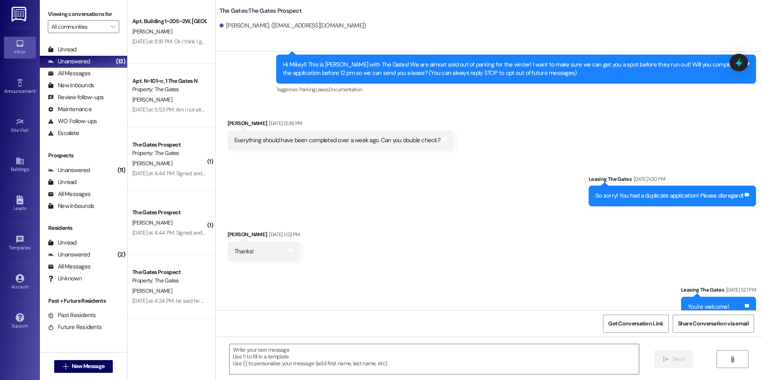
scroll to position [186, 0]
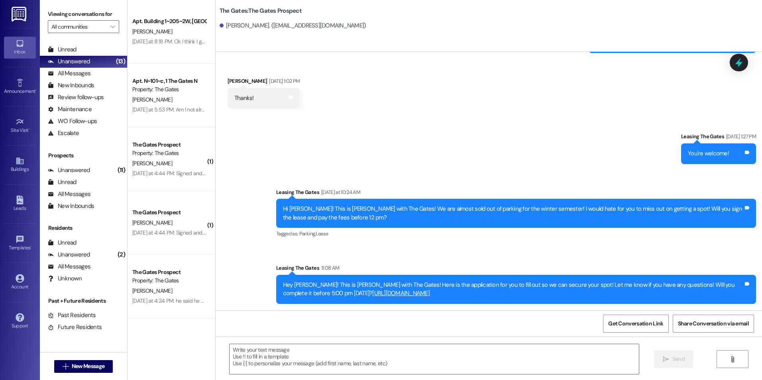
drag, startPoint x: 278, startPoint y: 281, endPoint x: 403, endPoint y: 296, distance: 125.5
click at [403, 296] on div "Hey Miliey! This is Kali with The Gates! Here is the application for you to fil…" at bounding box center [513, 289] width 460 height 17
drag, startPoint x: 403, startPoint y: 296, endPoint x: 358, endPoint y: 296, distance: 44.6
copy div "Hey Miliey! This is Kali with The Gates! Here is the application for you to fil…"
click at [93, 369] on span "New Message" at bounding box center [88, 366] width 33 height 8
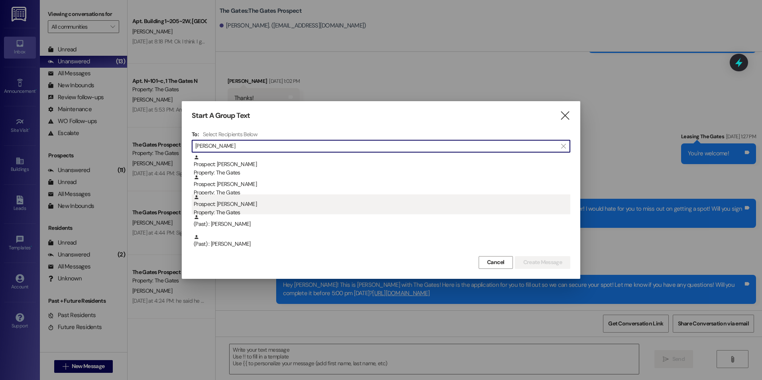
type input "Webster"
click at [297, 203] on div "Prospect: Addison Webster Property: The Gates" at bounding box center [382, 205] width 377 height 23
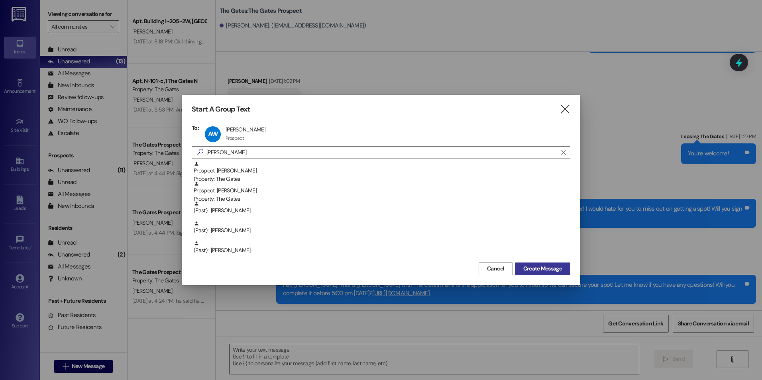
click at [550, 265] on span "Create Message" at bounding box center [542, 269] width 39 height 8
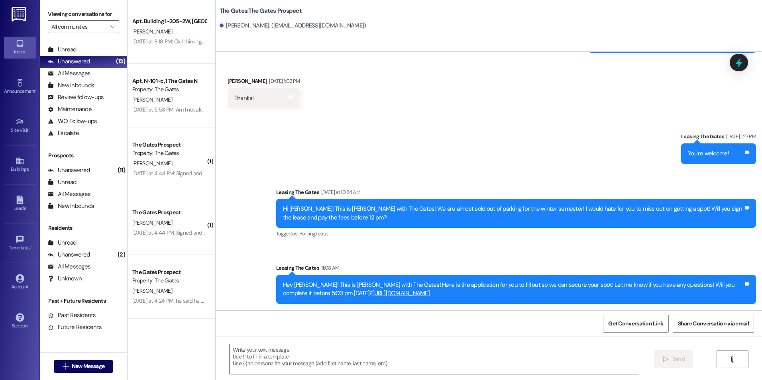
scroll to position [0, 0]
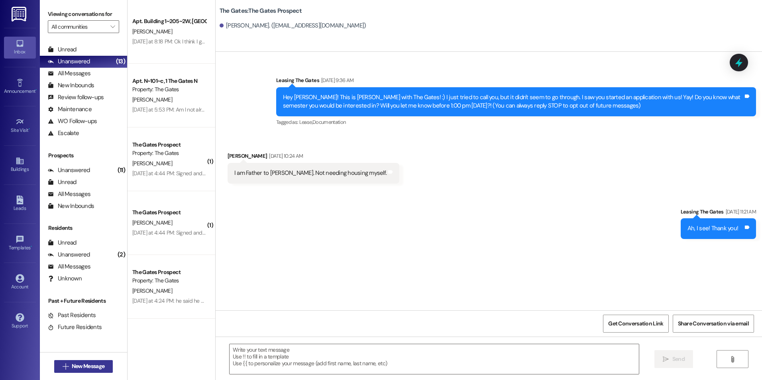
click at [94, 367] on span "New Message" at bounding box center [88, 366] width 33 height 8
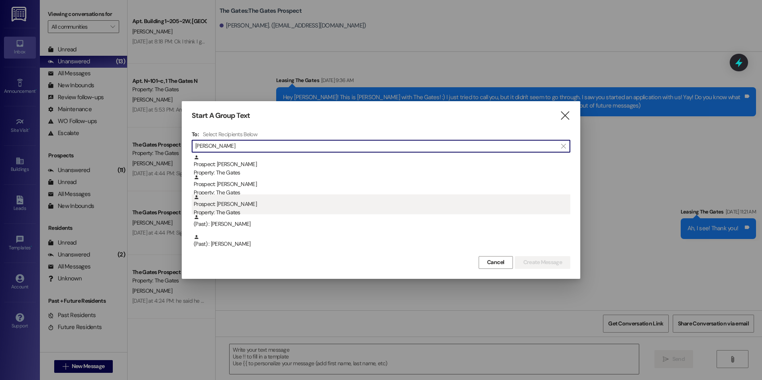
type input "Webster"
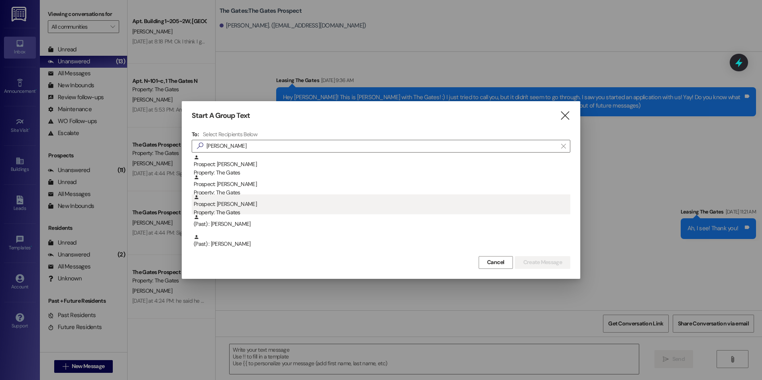
click at [279, 210] on div "Property: The Gates" at bounding box center [382, 212] width 377 height 8
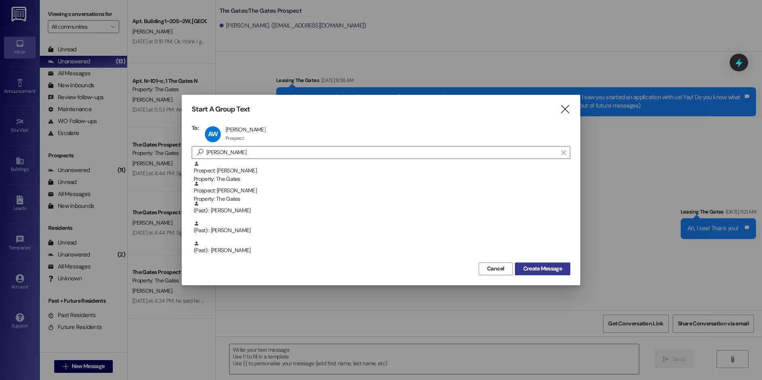
click at [556, 270] on span "Create Message" at bounding box center [542, 269] width 39 height 8
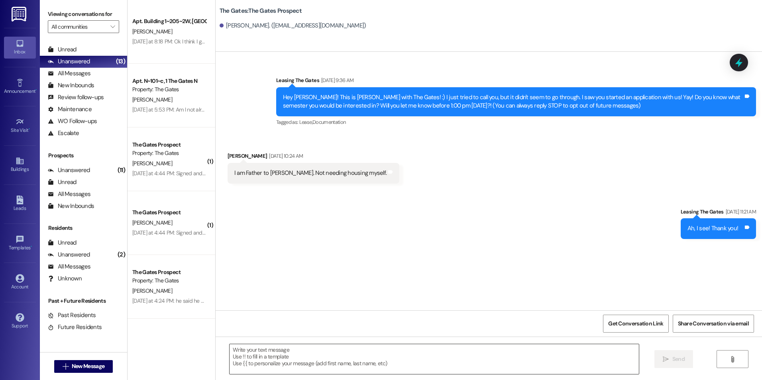
click at [390, 365] on textarea at bounding box center [434, 359] width 409 height 30
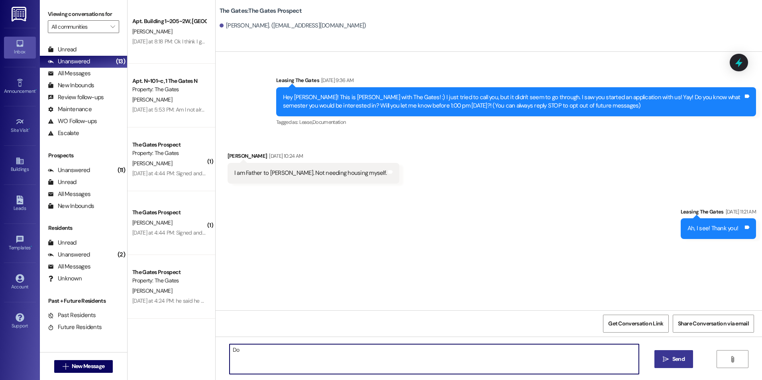
type textarea "D"
type textarea "H"
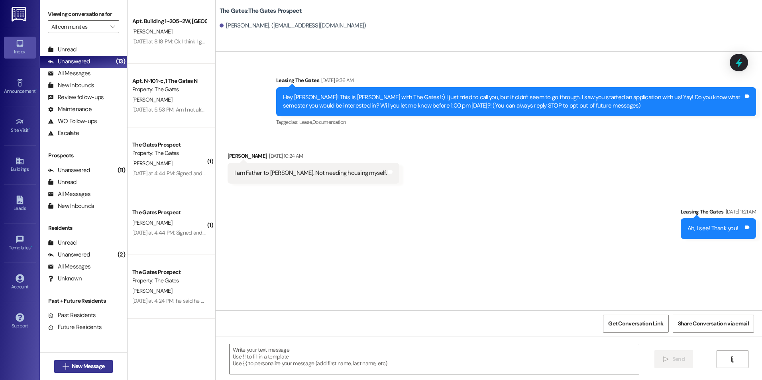
click at [81, 369] on span "New Message" at bounding box center [88, 366] width 33 height 8
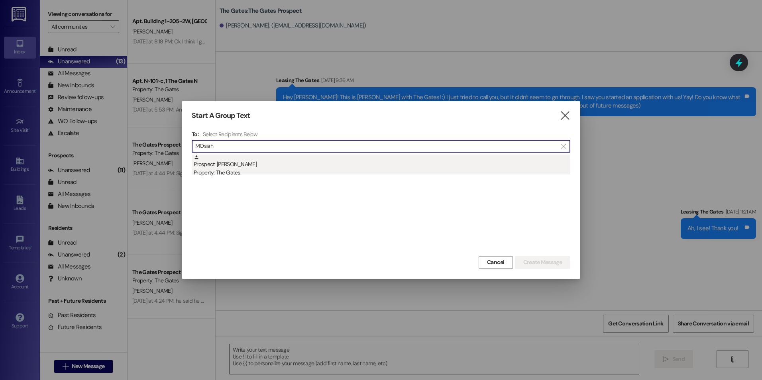
type input "MOsiah"
click at [242, 166] on div "Prospect: Mosiah Saulala Property: The Gates" at bounding box center [382, 166] width 377 height 23
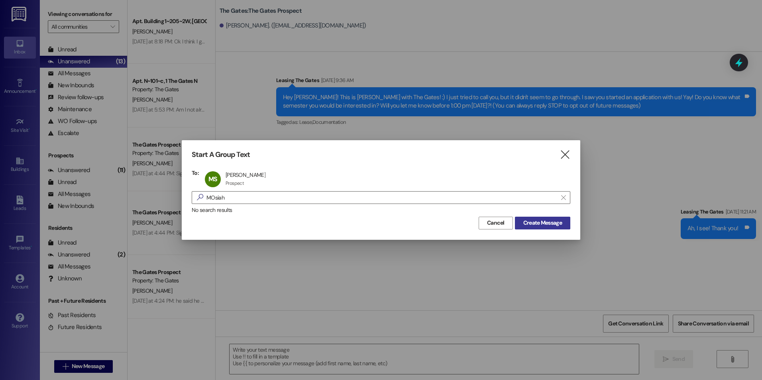
click at [540, 219] on span "Create Message" at bounding box center [542, 223] width 39 height 8
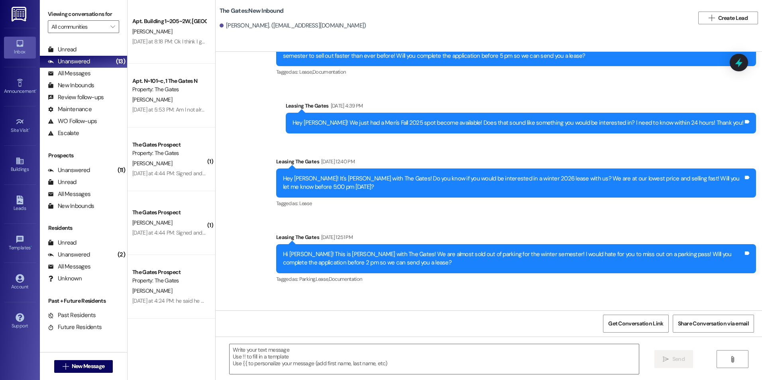
scroll to position [535, 0]
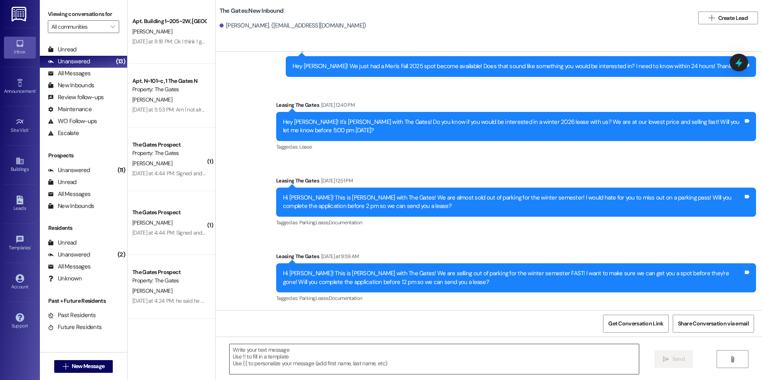
click at [368, 356] on textarea at bounding box center [434, 359] width 409 height 30
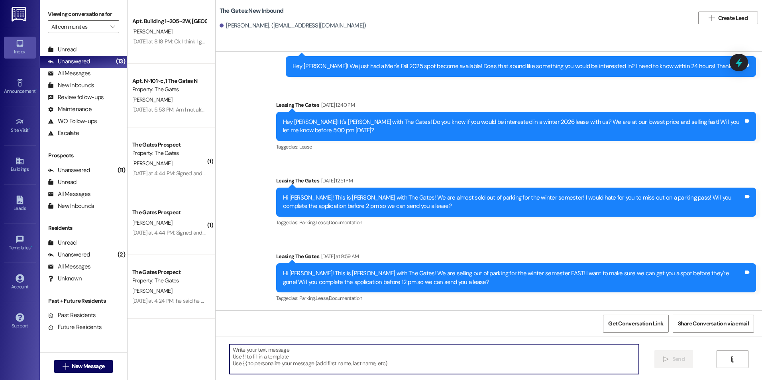
click at [347, 356] on textarea at bounding box center [434, 359] width 409 height 30
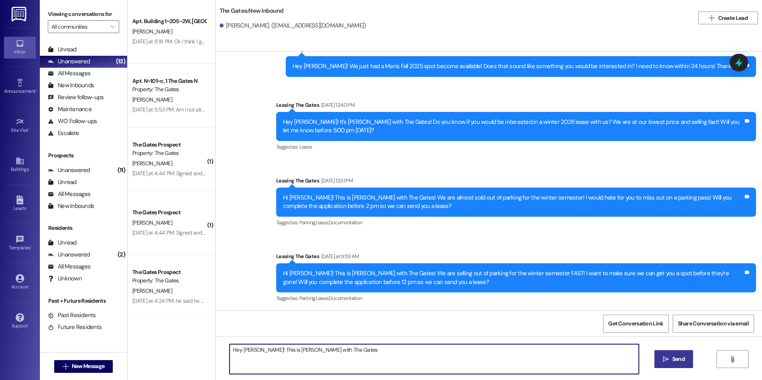
click at [339, 349] on textarea "Hey Mosiah! This is Kali with The Gates" at bounding box center [434, 359] width 409 height 30
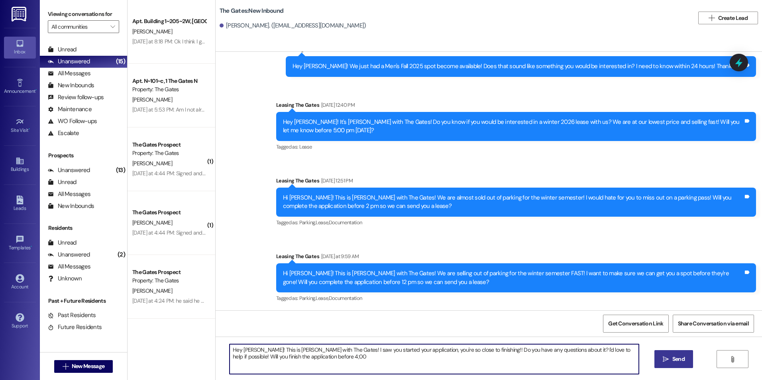
click at [321, 360] on textarea "Hey Mosiah! This is Kali with The Gates! I saw you started your application, yo…" at bounding box center [434, 359] width 409 height 30
type textarea "Hey Mosiah! This is Kali with The Gates! I saw you started your application, yo…"
click at [680, 359] on span "Send" at bounding box center [678, 359] width 12 height 8
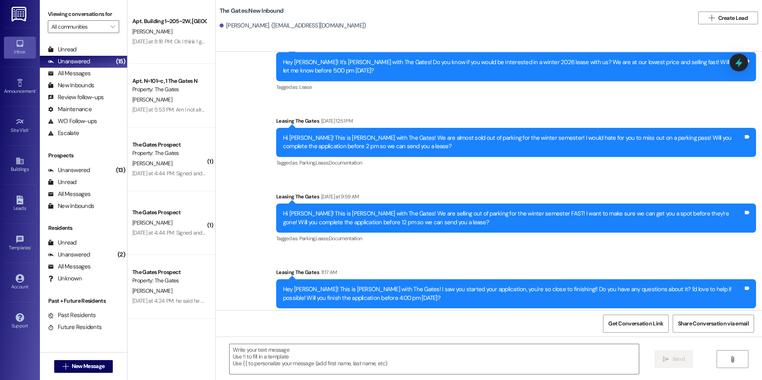
scroll to position [599, 0]
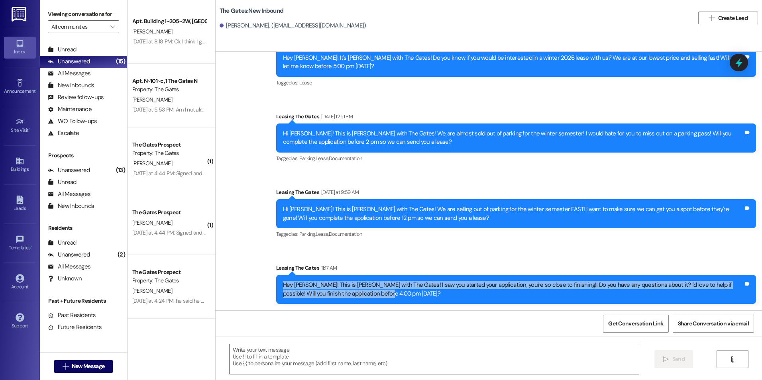
drag, startPoint x: 277, startPoint y: 285, endPoint x: 371, endPoint y: 303, distance: 96.1
click at [371, 303] on div "Hey Mosiah! This is Kali with The Gates! I saw you started your application, yo…" at bounding box center [516, 289] width 480 height 29
drag, startPoint x: 371, startPoint y: 303, endPoint x: 344, endPoint y: 293, distance: 29.0
copy div "Hey Mosiah! This is Kali with The Gates! I saw you started your application, yo…"
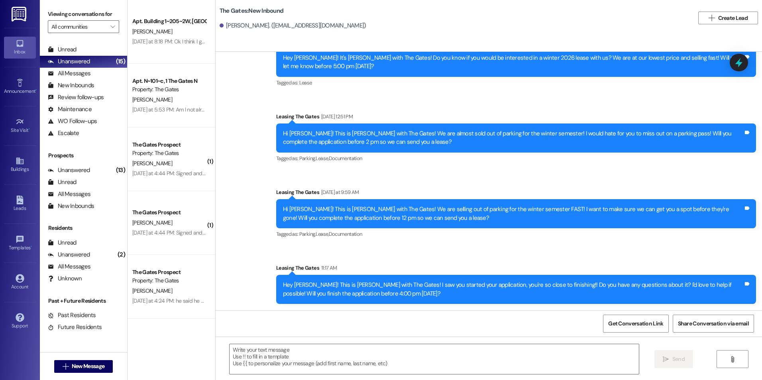
click at [505, 241] on div "Sent via SMS Leasing The Gates Yesterday at 9:59 AM Hi Mosiah! This is Mackenzi…" at bounding box center [516, 214] width 492 height 64
click at [87, 369] on span "New Message" at bounding box center [88, 366] width 33 height 8
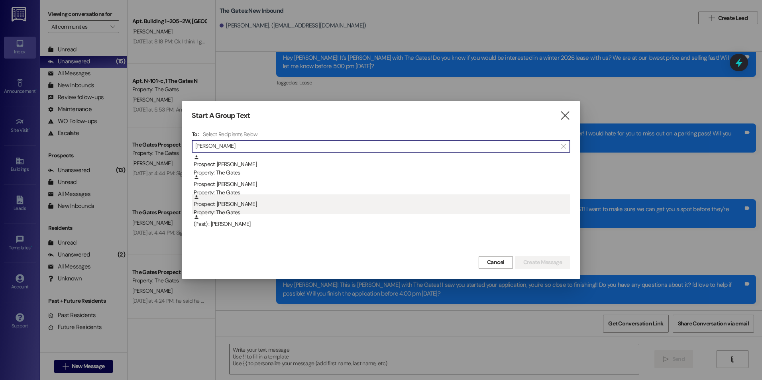
type input "Wallace"
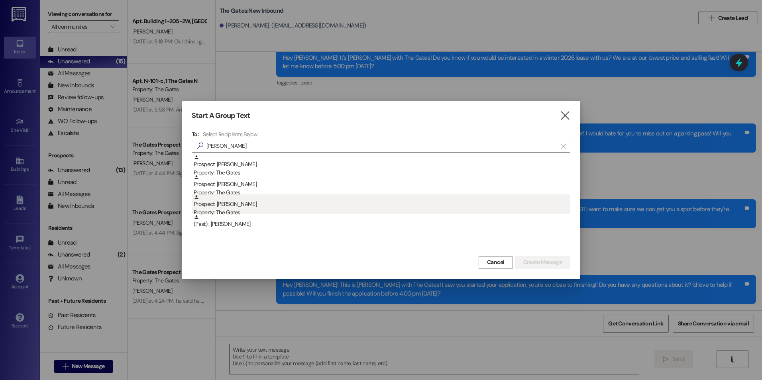
click at [244, 208] on div "Prospect: Nathan Wallace Property: The Gates" at bounding box center [382, 205] width 377 height 23
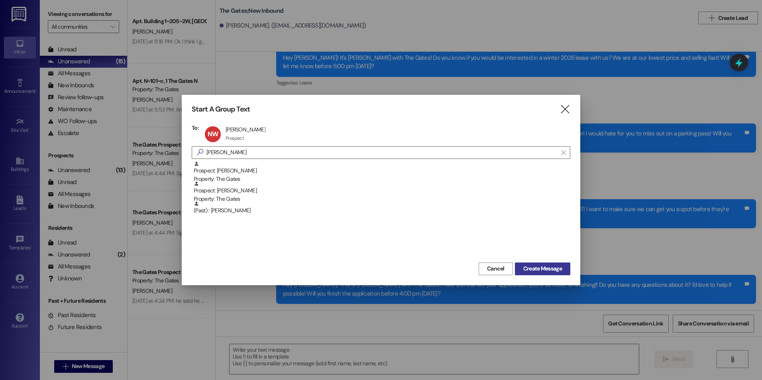
click at [538, 273] on span "Create Message" at bounding box center [542, 269] width 39 height 8
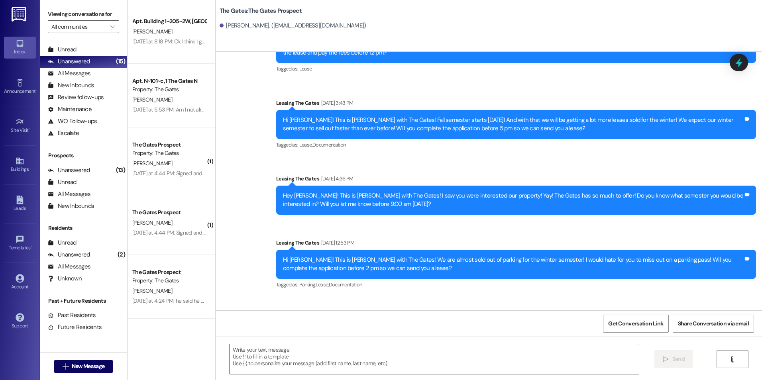
scroll to position [687, 0]
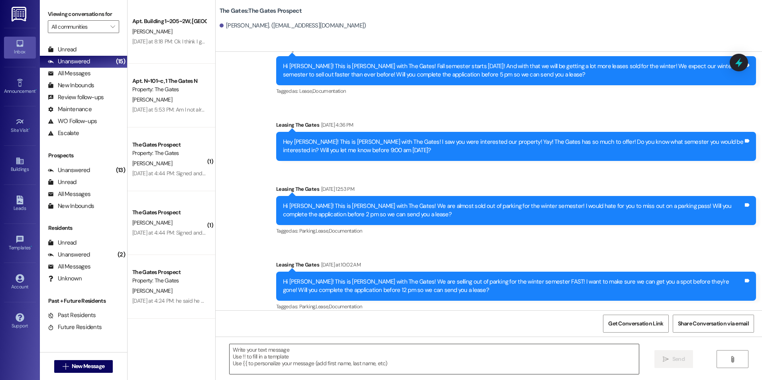
click at [307, 365] on textarea at bounding box center [434, 359] width 409 height 30
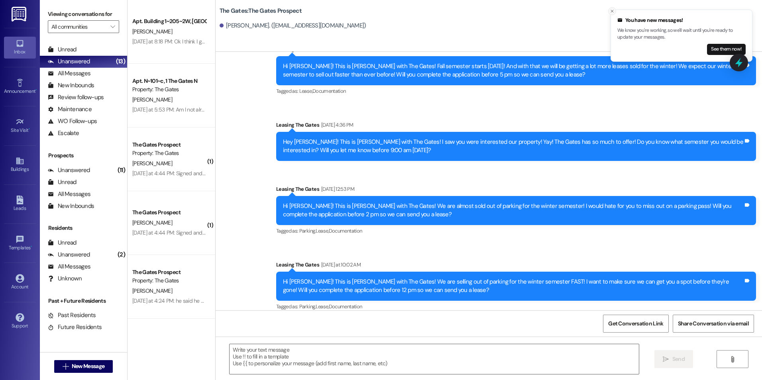
click at [613, 12] on icon "Close toast" at bounding box center [612, 11] width 5 height 5
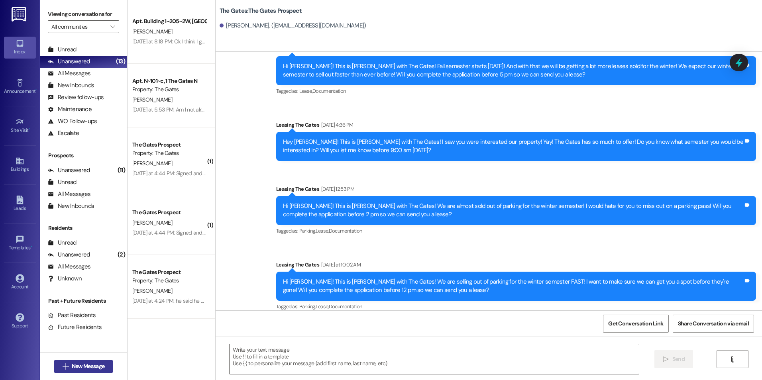
click at [81, 365] on span "New Message" at bounding box center [88, 366] width 33 height 8
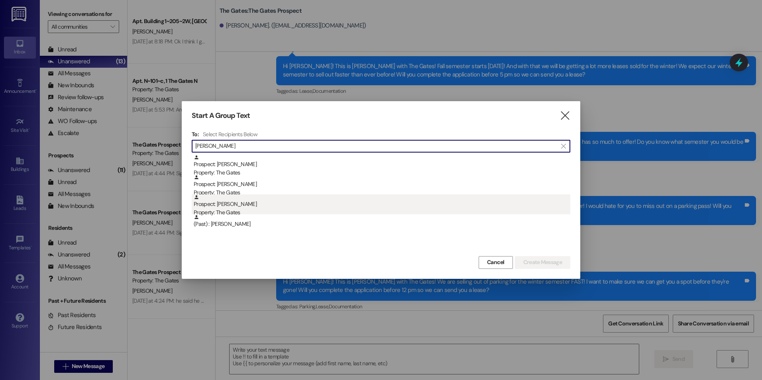
type input "Wallace"
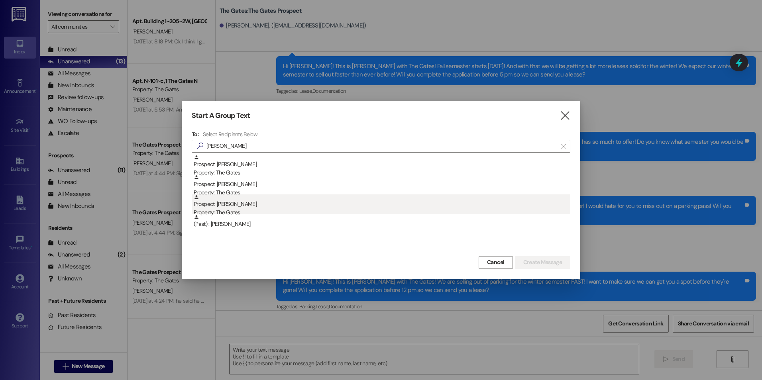
click at [305, 200] on div "Prospect: Nathan Wallace Property: The Gates" at bounding box center [382, 205] width 377 height 23
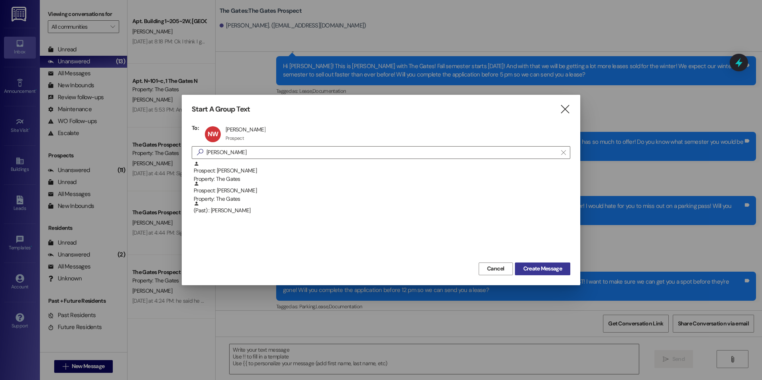
click at [552, 273] on button "Create Message" at bounding box center [542, 269] width 55 height 13
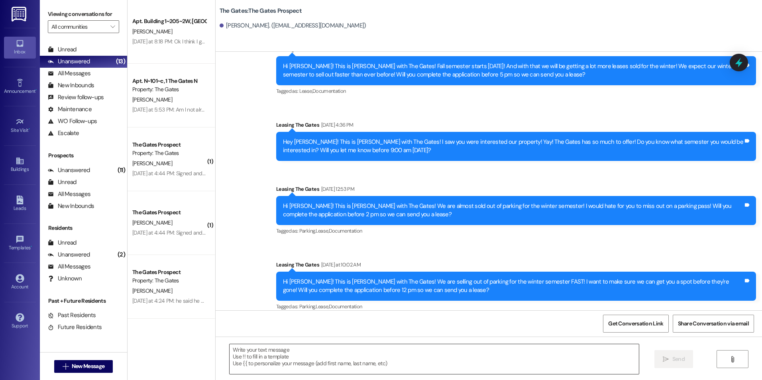
click at [259, 350] on textarea at bounding box center [434, 359] width 409 height 30
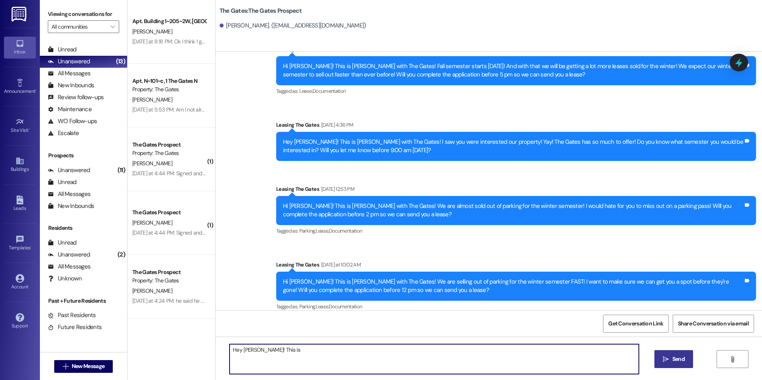
type textarea "Hey Nathan! This is"
